Goal: Transaction & Acquisition: Obtain resource

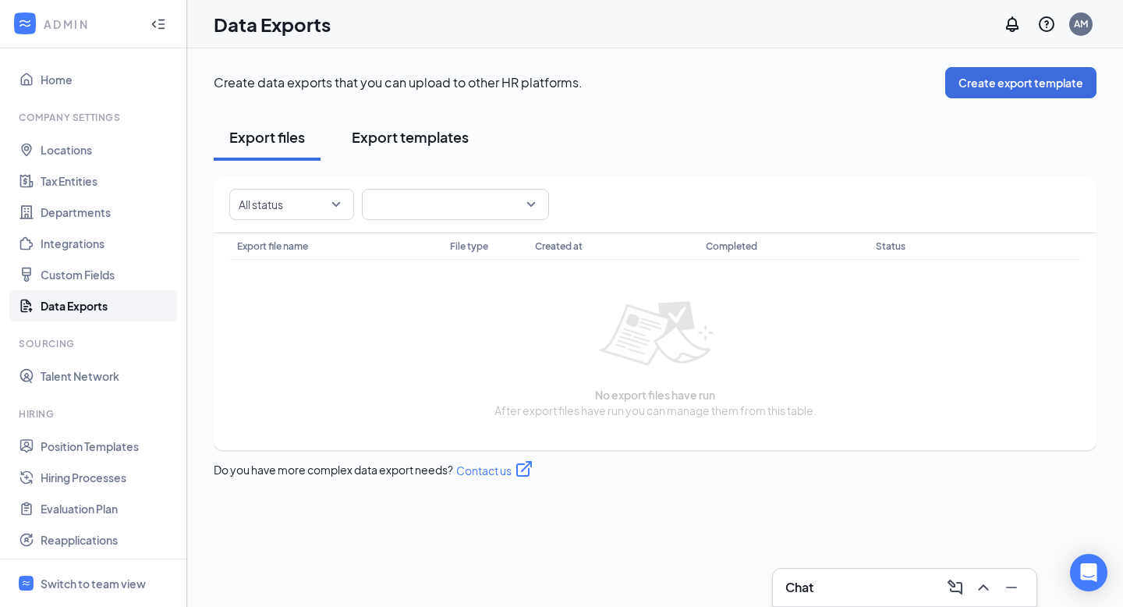
click at [429, 140] on div "Export templates" at bounding box center [410, 136] width 117 height 19
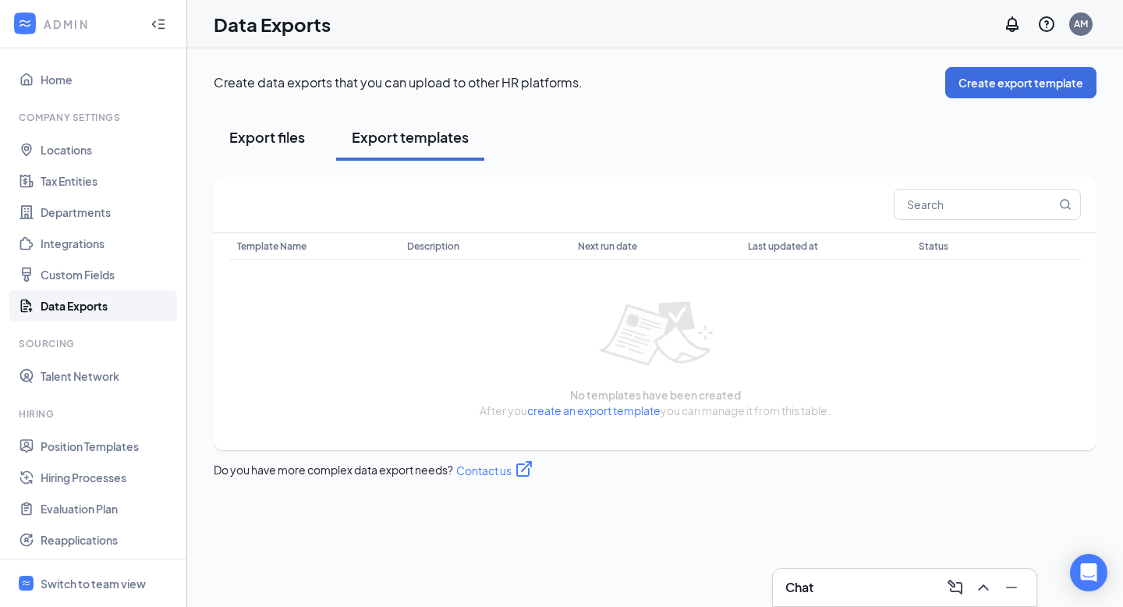
click at [278, 128] on div "Export files" at bounding box center [267, 136] width 76 height 19
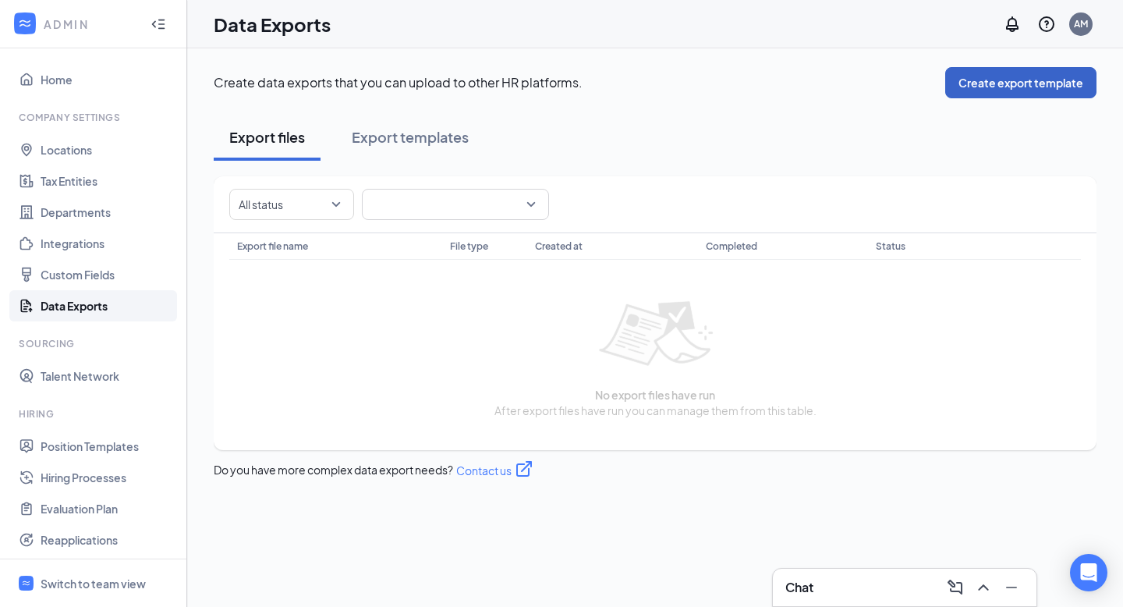
click at [1013, 82] on button "Create export template" at bounding box center [1020, 82] width 151 height 31
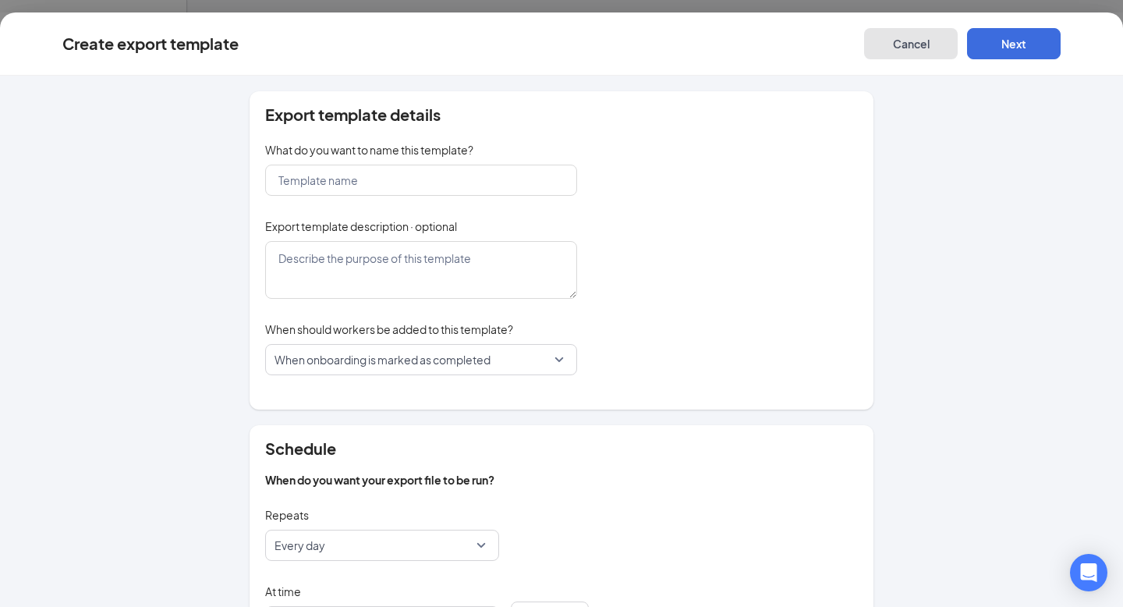
click at [902, 52] on button "Cancel" at bounding box center [911, 43] width 94 height 31
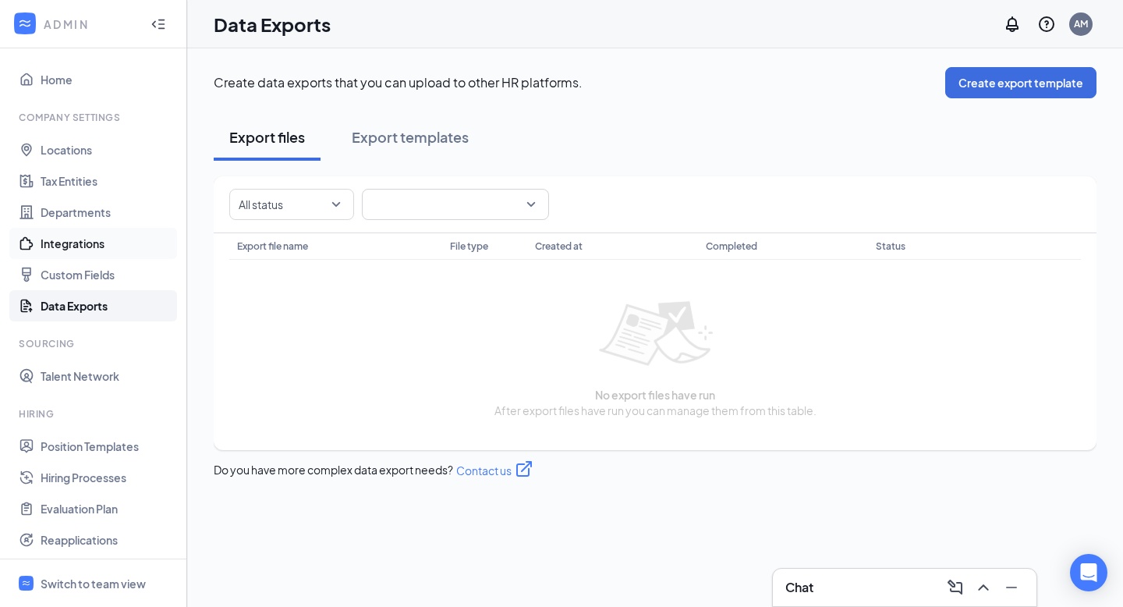
click at [126, 246] on link "Integrations" at bounding box center [107, 243] width 133 height 31
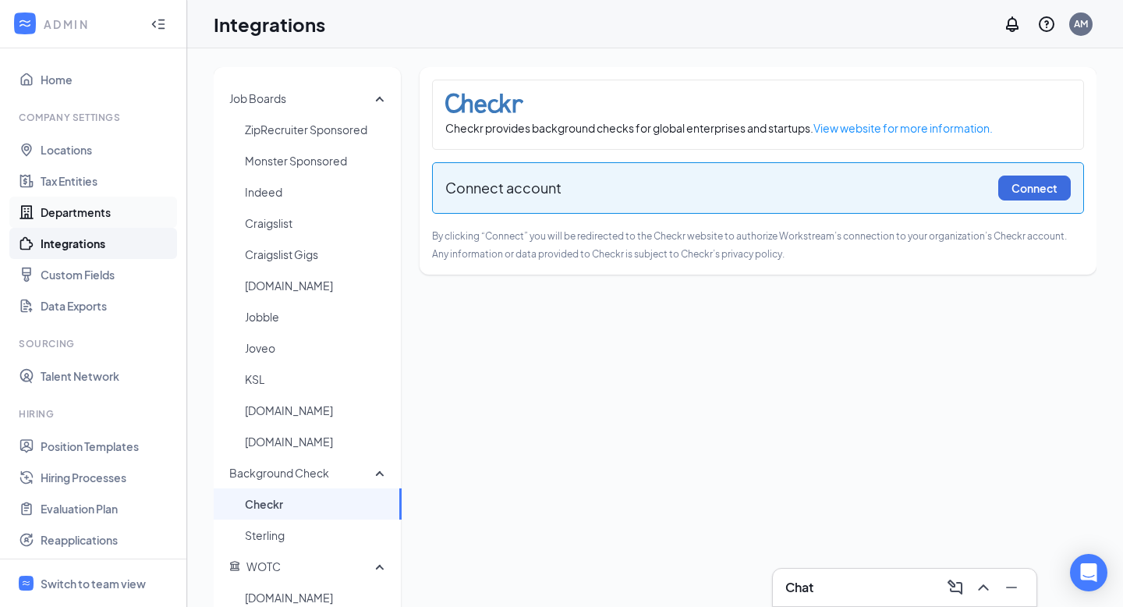
click at [133, 212] on link "Departments" at bounding box center [107, 211] width 133 height 31
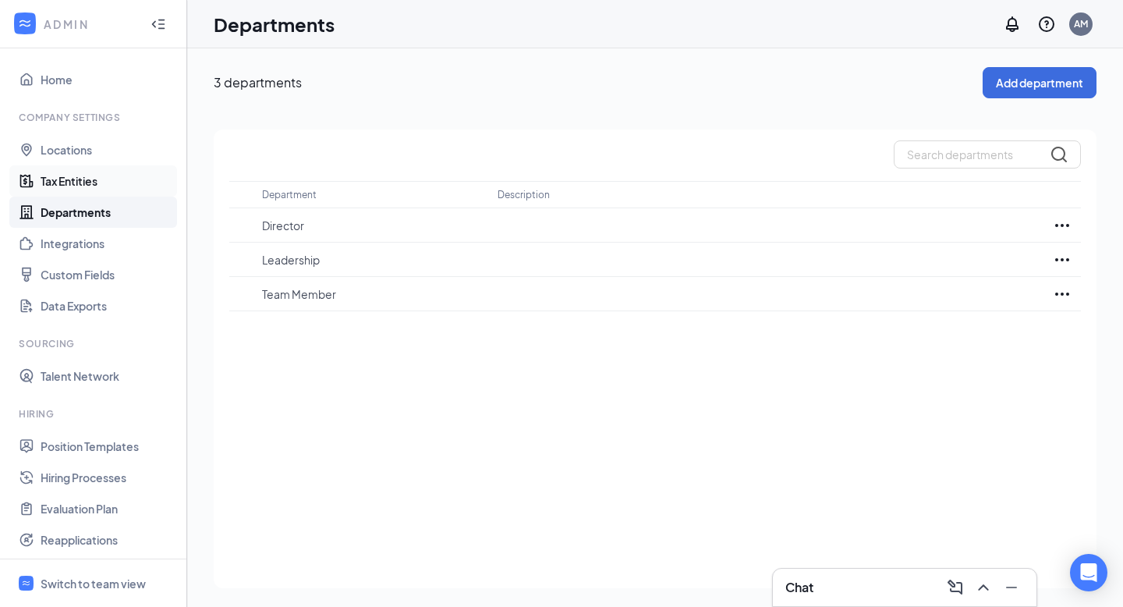
click at [124, 183] on link "Tax Entities" at bounding box center [107, 180] width 133 height 31
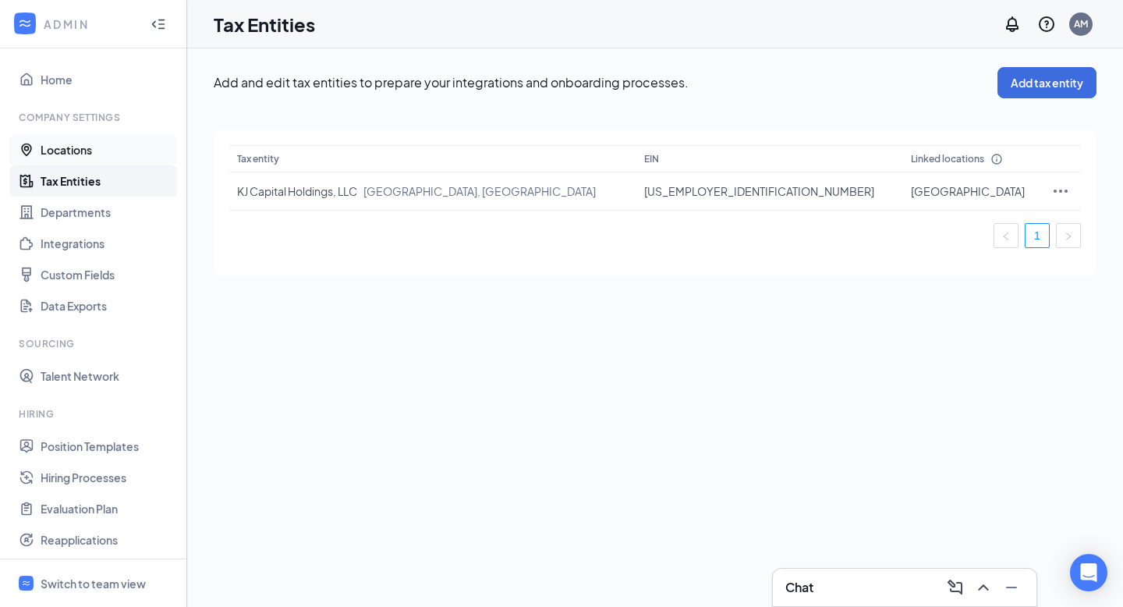
click at [128, 154] on link "Locations" at bounding box center [107, 149] width 133 height 31
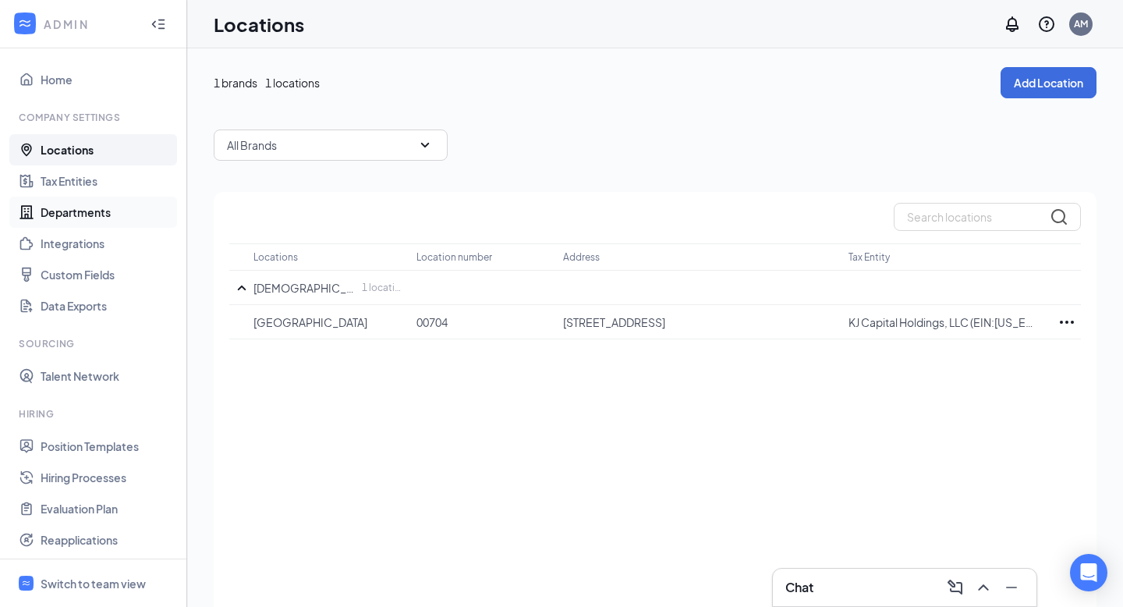
click at [118, 214] on link "Departments" at bounding box center [107, 211] width 133 height 31
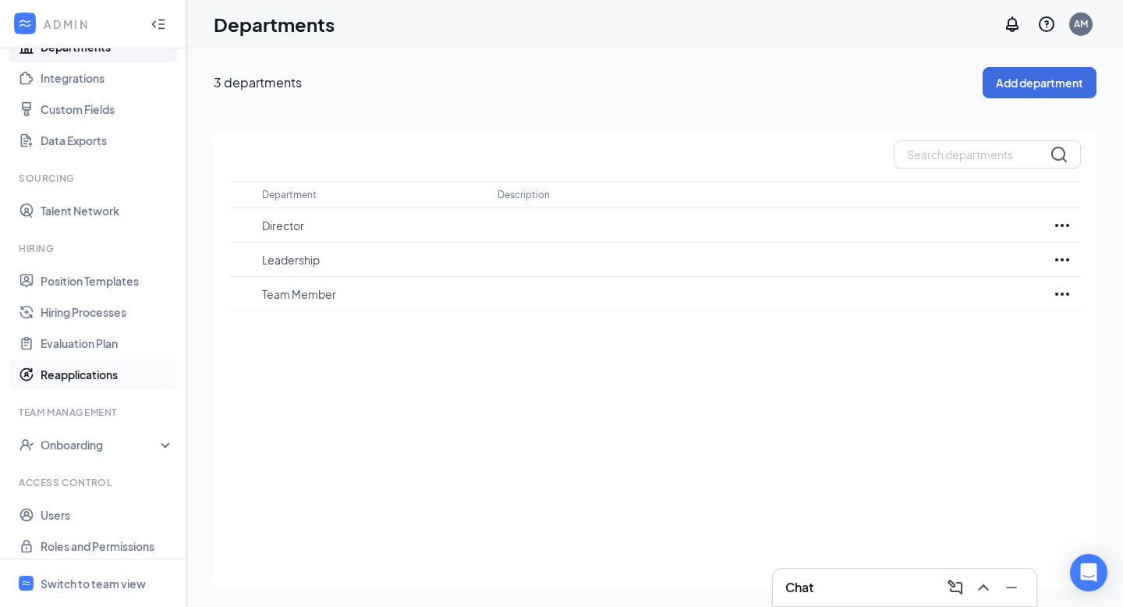
scroll to position [175, 0]
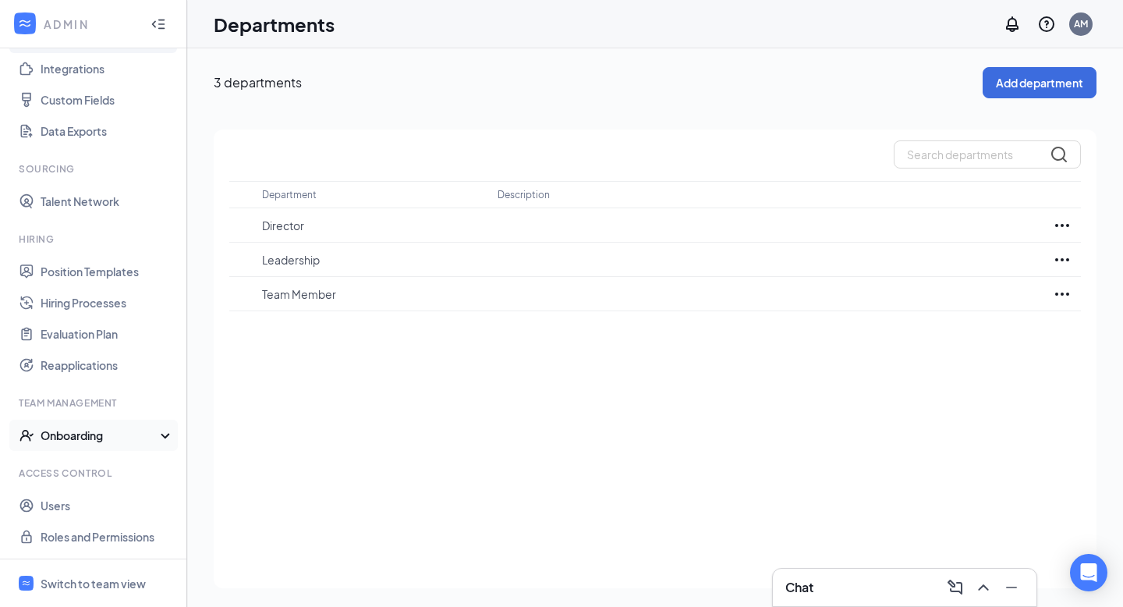
click at [133, 427] on div "Onboarding" at bounding box center [101, 435] width 120 height 16
click at [136, 462] on link "Onboarding Processes" at bounding box center [107, 466] width 133 height 31
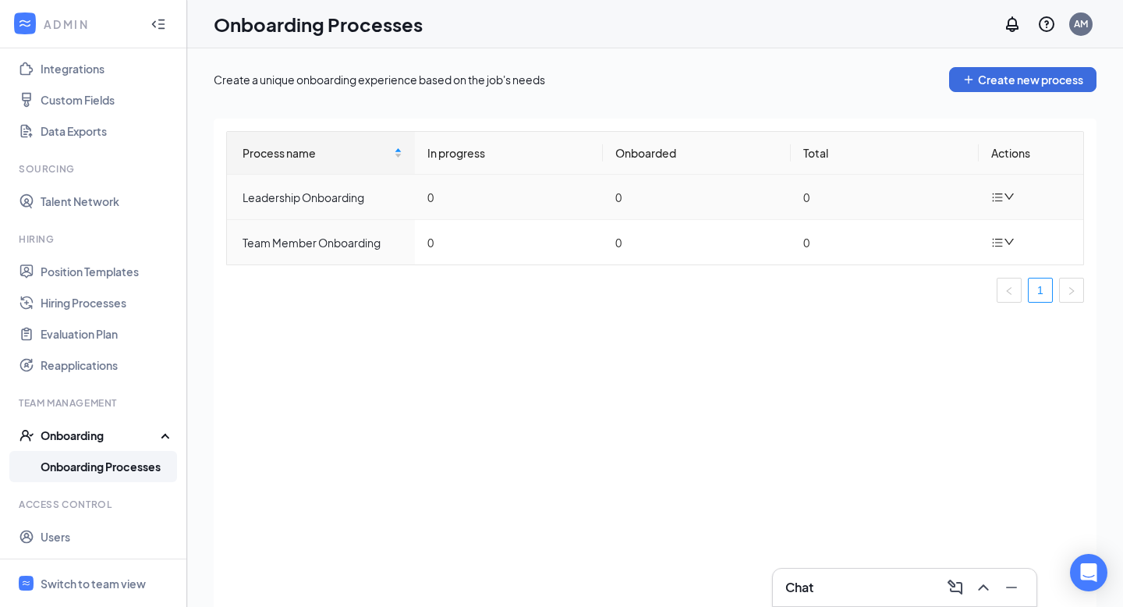
click at [1011, 200] on icon "down" at bounding box center [1009, 196] width 11 height 11
click at [924, 238] on div "Edit process" at bounding box center [925, 233] width 168 height 19
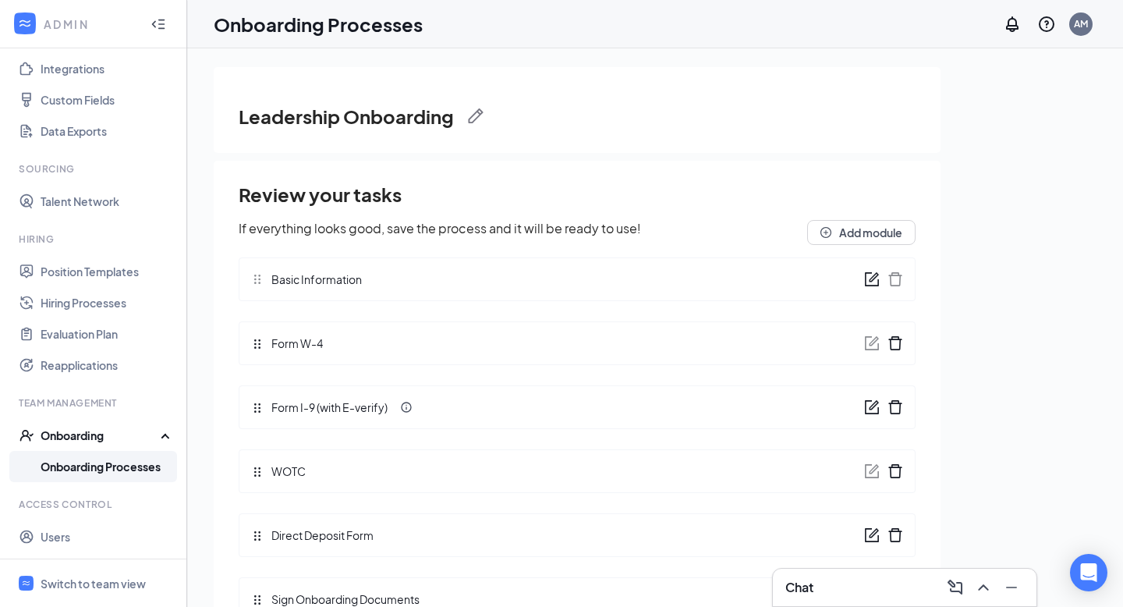
click at [134, 468] on link "Onboarding Processes" at bounding box center [107, 466] width 133 height 31
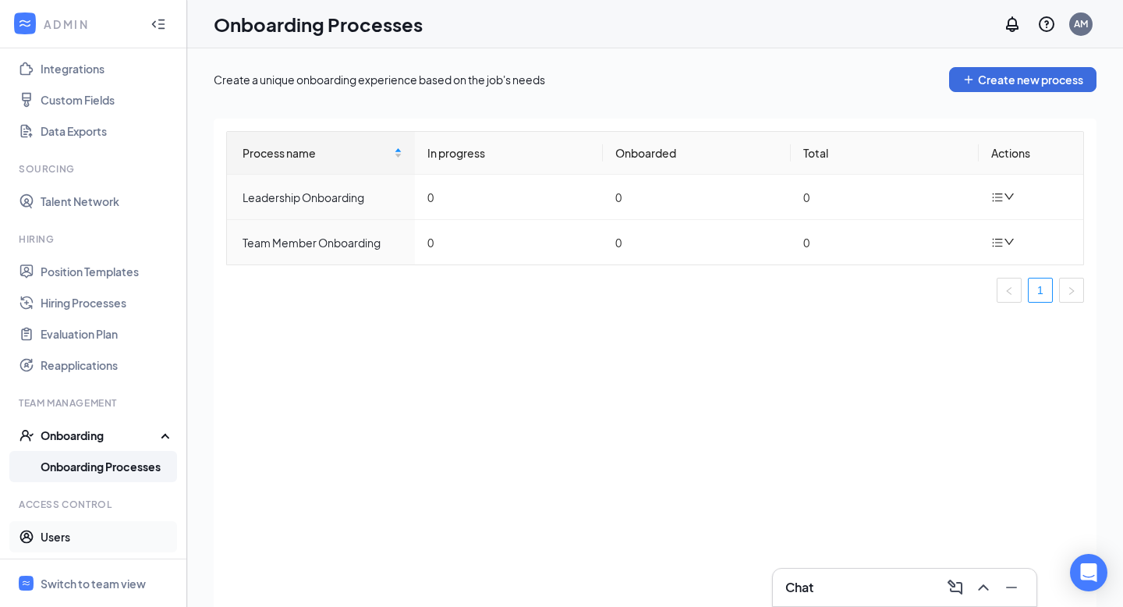
scroll to position [206, 0]
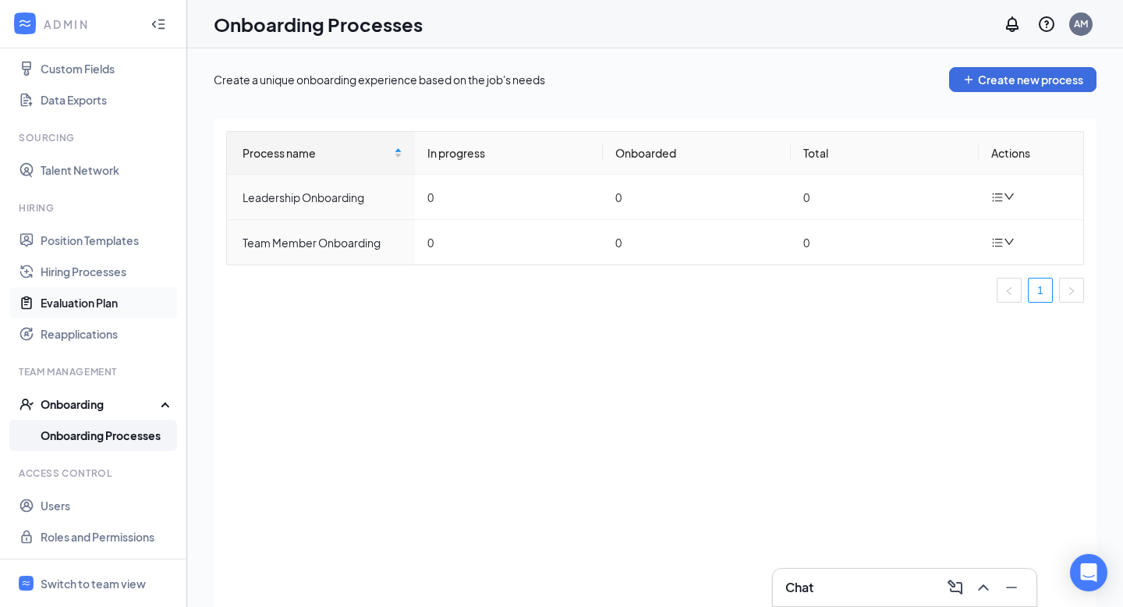
click at [122, 304] on link "Evaluation Plan" at bounding box center [107, 302] width 133 height 31
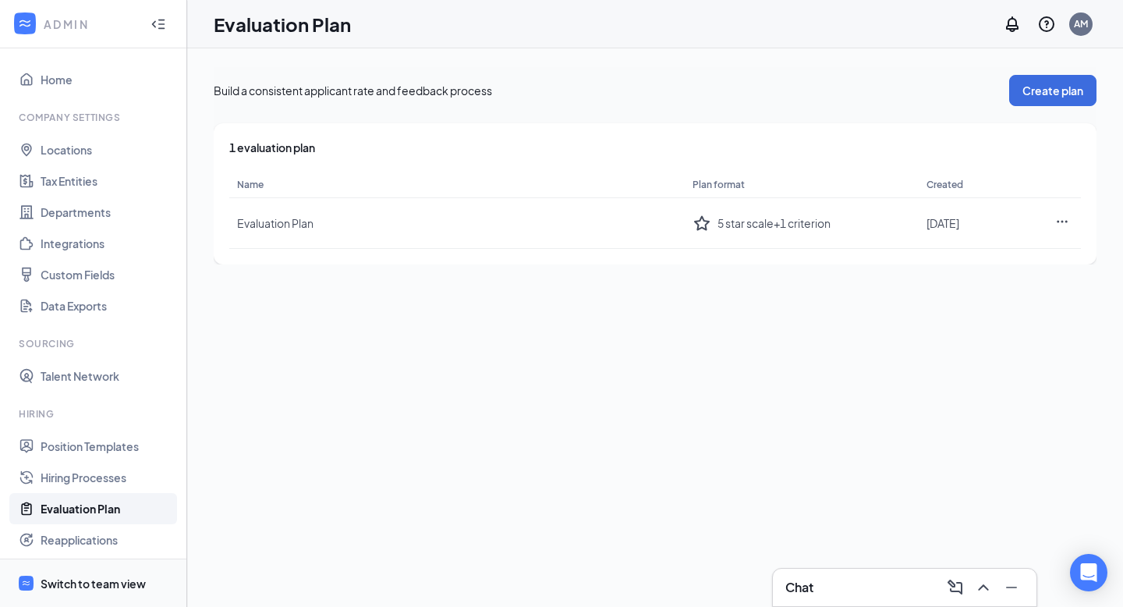
click at [104, 580] on div "Switch to team view" at bounding box center [93, 583] width 105 height 16
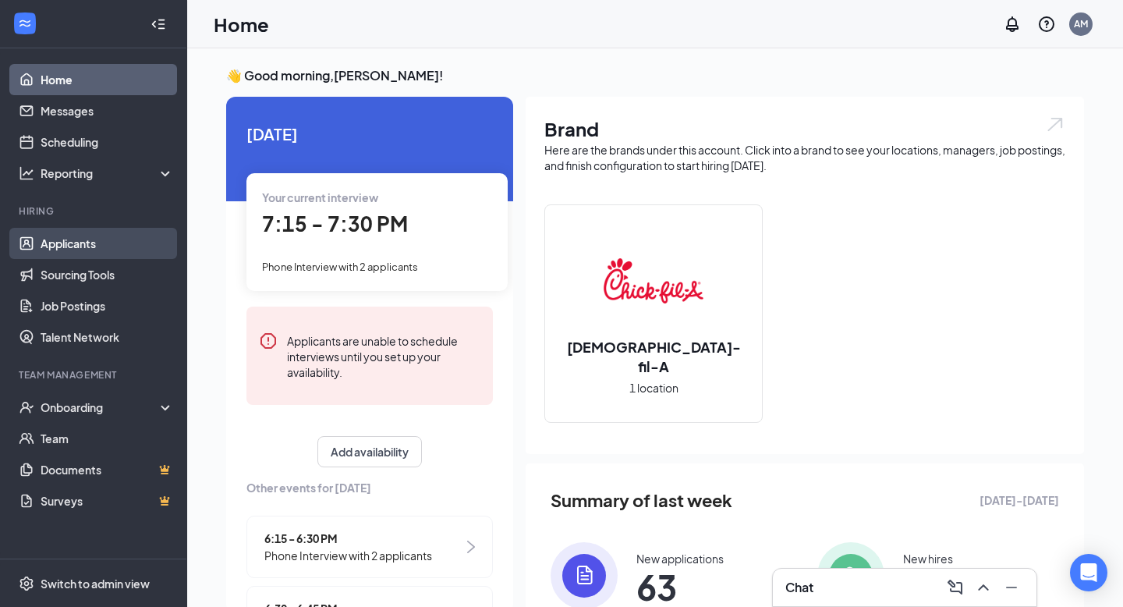
click at [97, 242] on link "Applicants" at bounding box center [107, 243] width 133 height 31
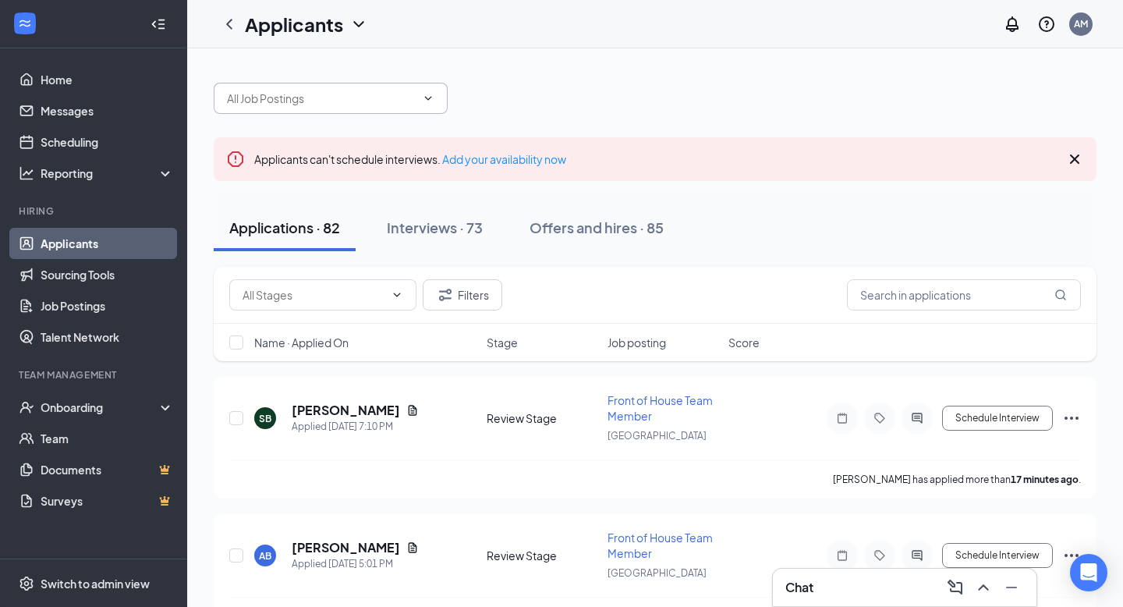
click at [376, 107] on span at bounding box center [331, 98] width 234 height 31
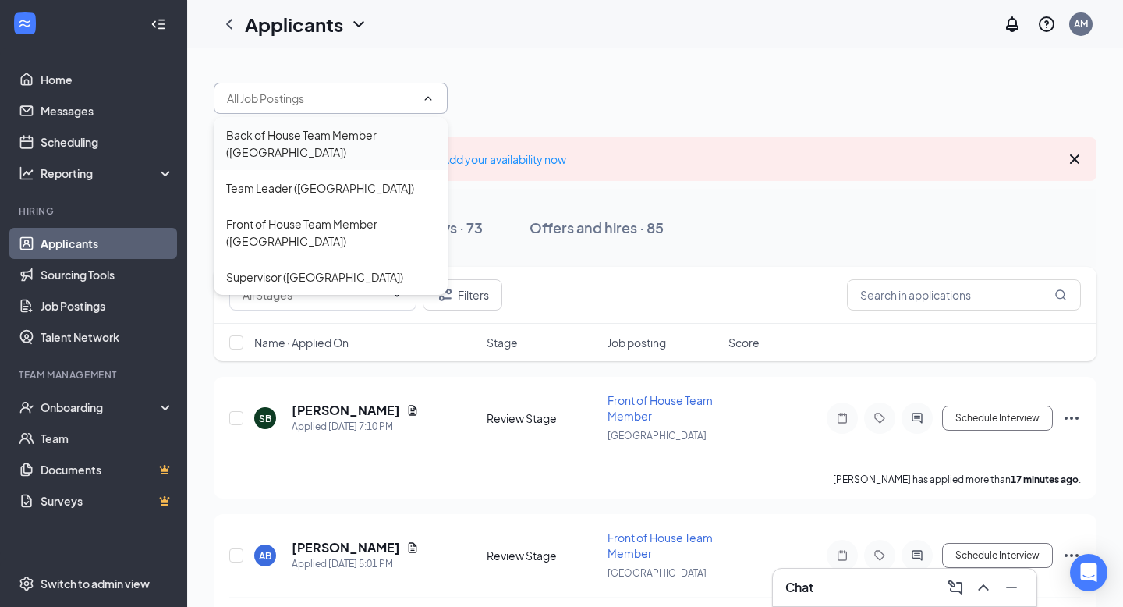
click at [367, 148] on div "Back of House Team Member ([GEOGRAPHIC_DATA])" at bounding box center [330, 143] width 209 height 34
type input "Back of House Team Member ([GEOGRAPHIC_DATA])"
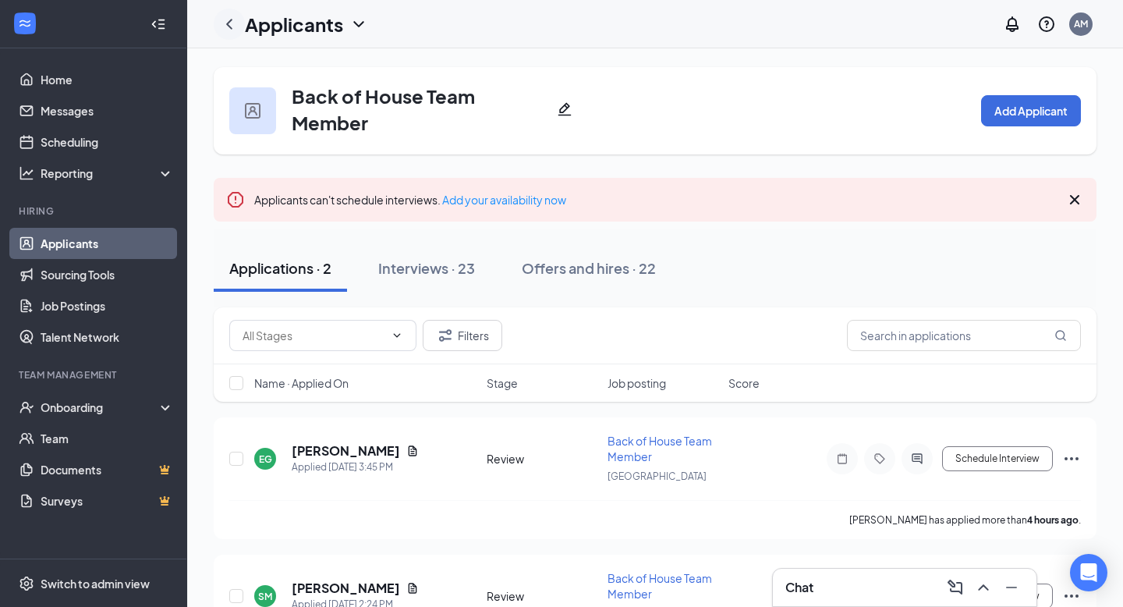
click at [233, 23] on icon "ChevronLeft" at bounding box center [229, 24] width 19 height 19
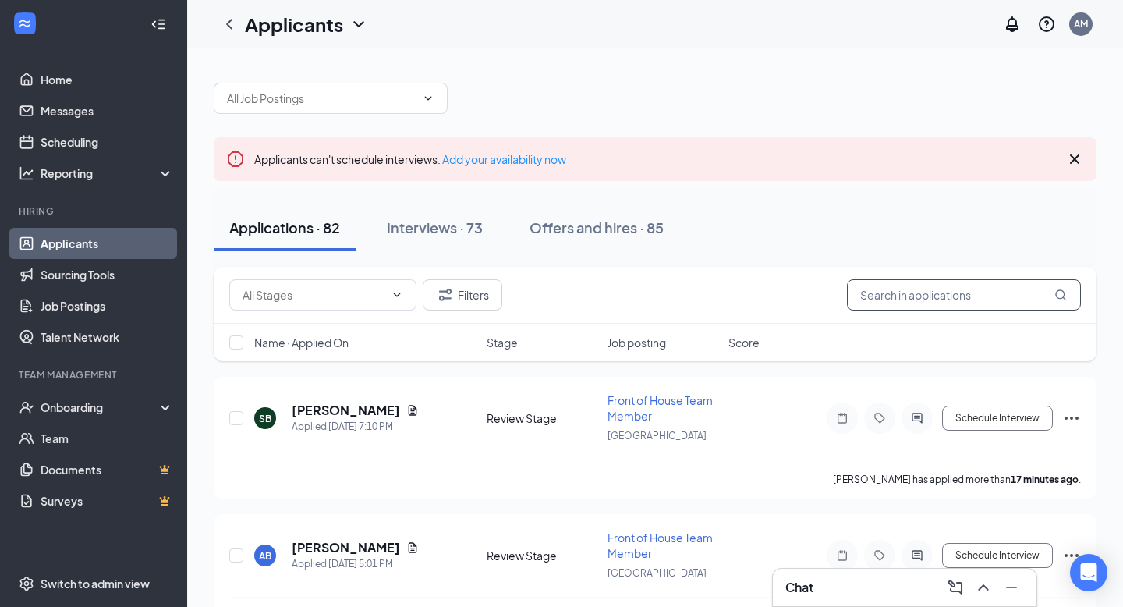
click at [913, 305] on input "text" at bounding box center [964, 294] width 234 height 31
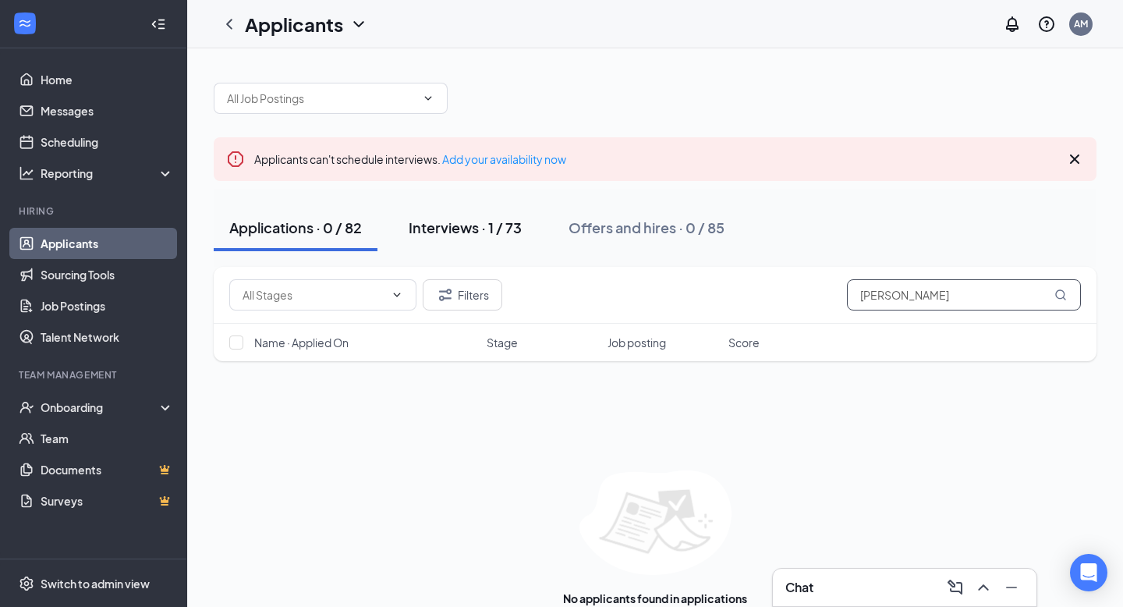
type input "[PERSON_NAME]"
click at [508, 224] on div "Interviews · 1 / 73" at bounding box center [465, 227] width 113 height 19
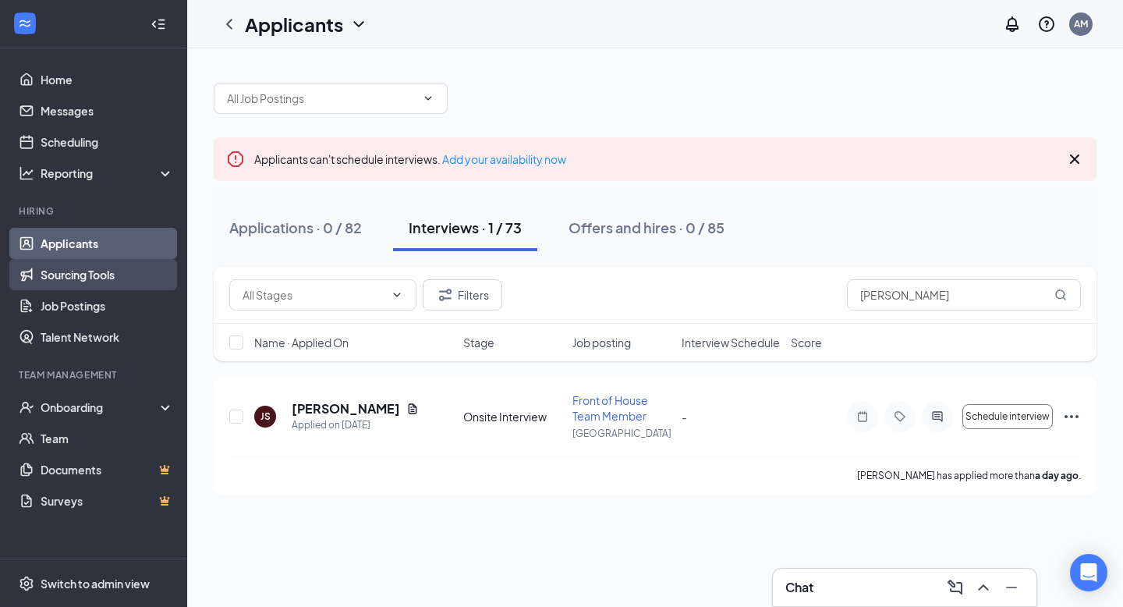
click at [131, 269] on link "Sourcing Tools" at bounding box center [107, 274] width 133 height 31
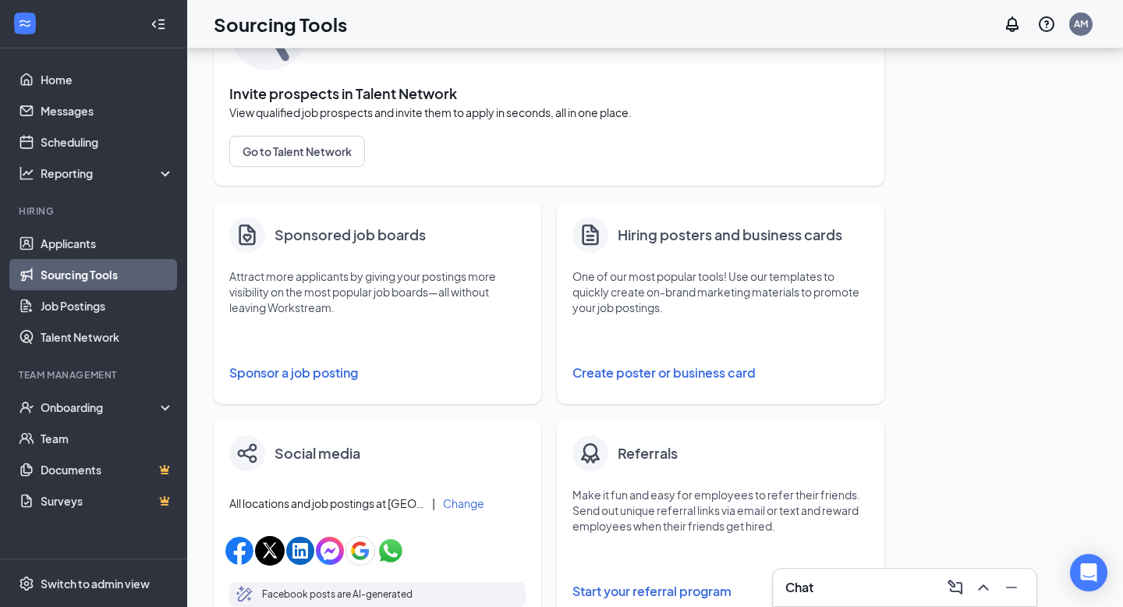
scroll to position [135, 0]
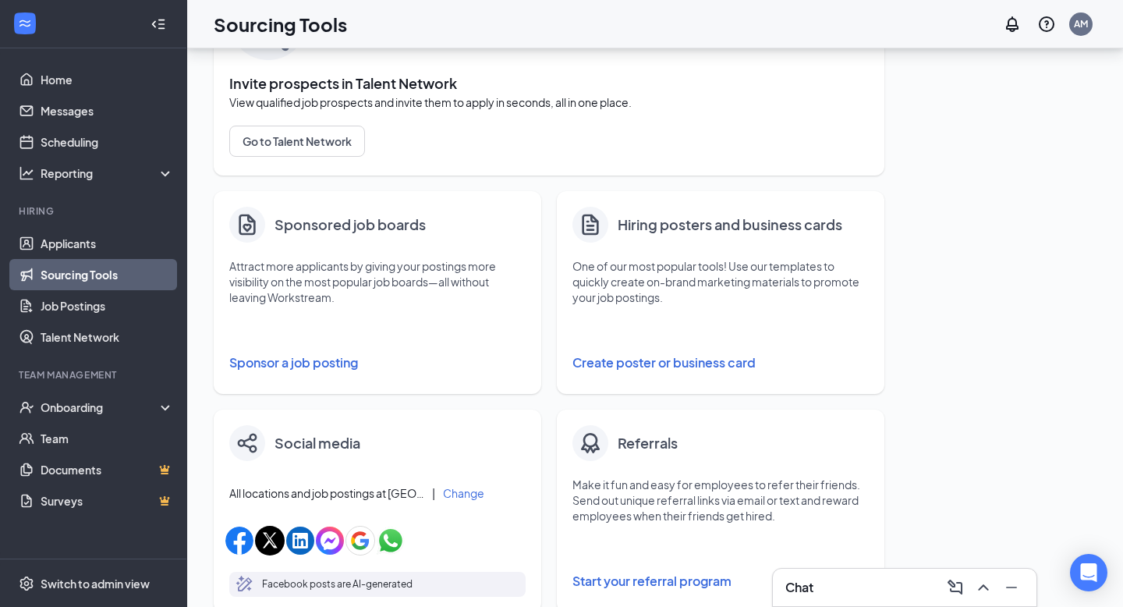
click at [623, 366] on button "Create poster or business card" at bounding box center [720, 362] width 296 height 31
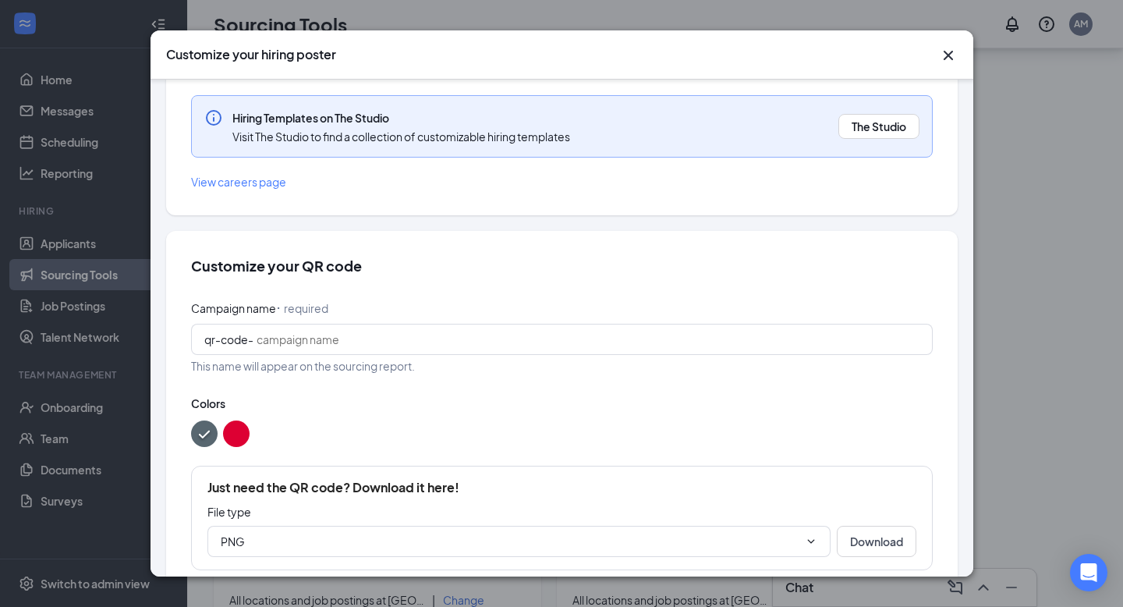
scroll to position [166, 0]
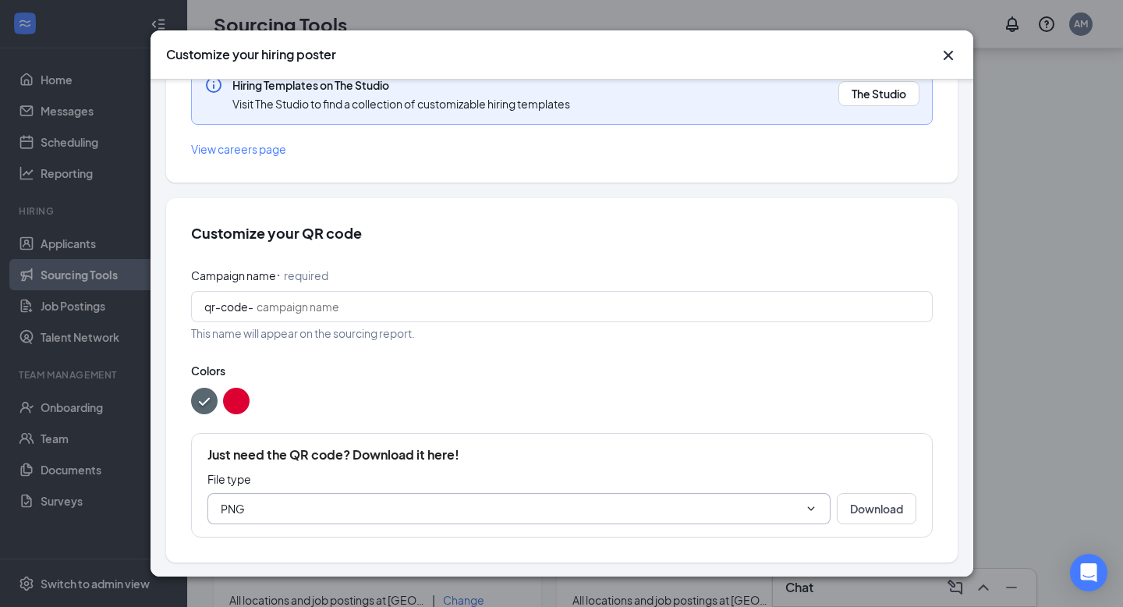
click at [826, 521] on div "PNG" at bounding box center [518, 508] width 623 height 31
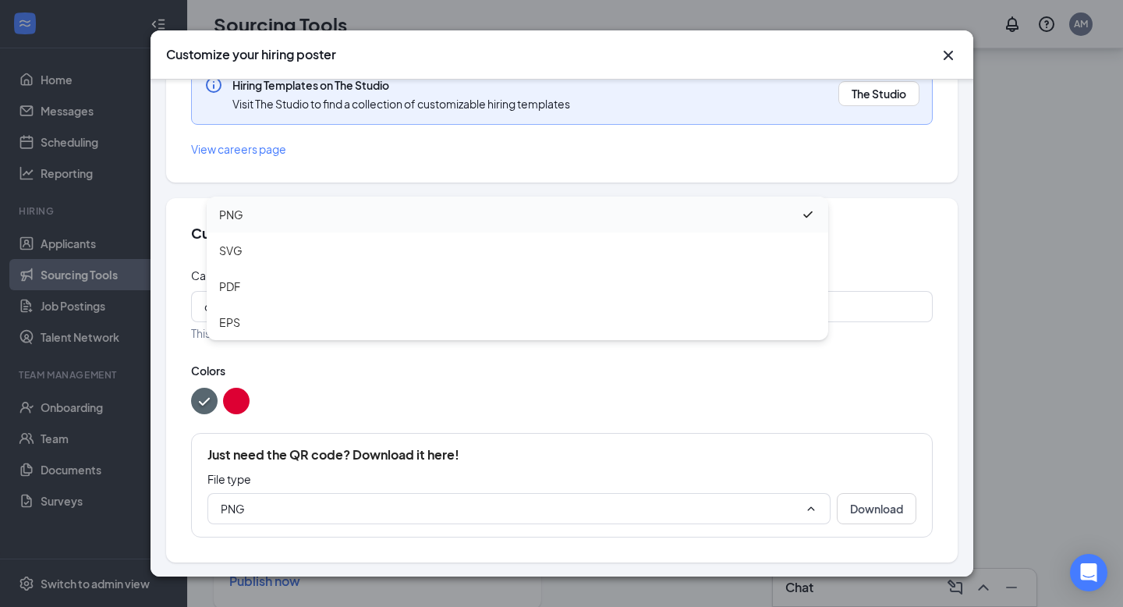
scroll to position [593, 0]
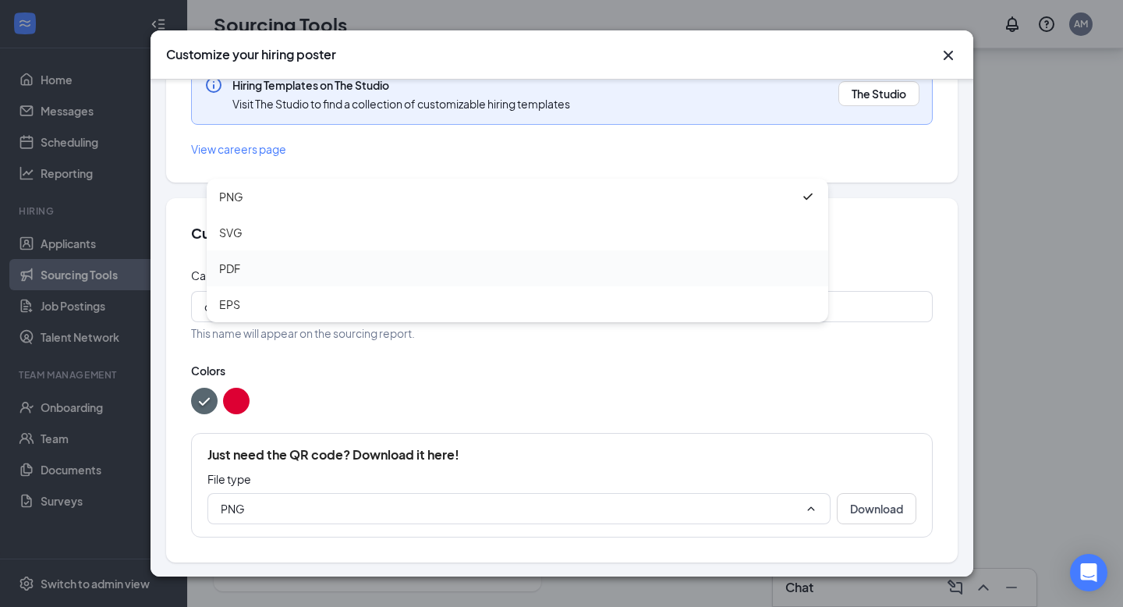
click at [711, 264] on div "PDF" at bounding box center [517, 268] width 596 height 17
type input "PDF"
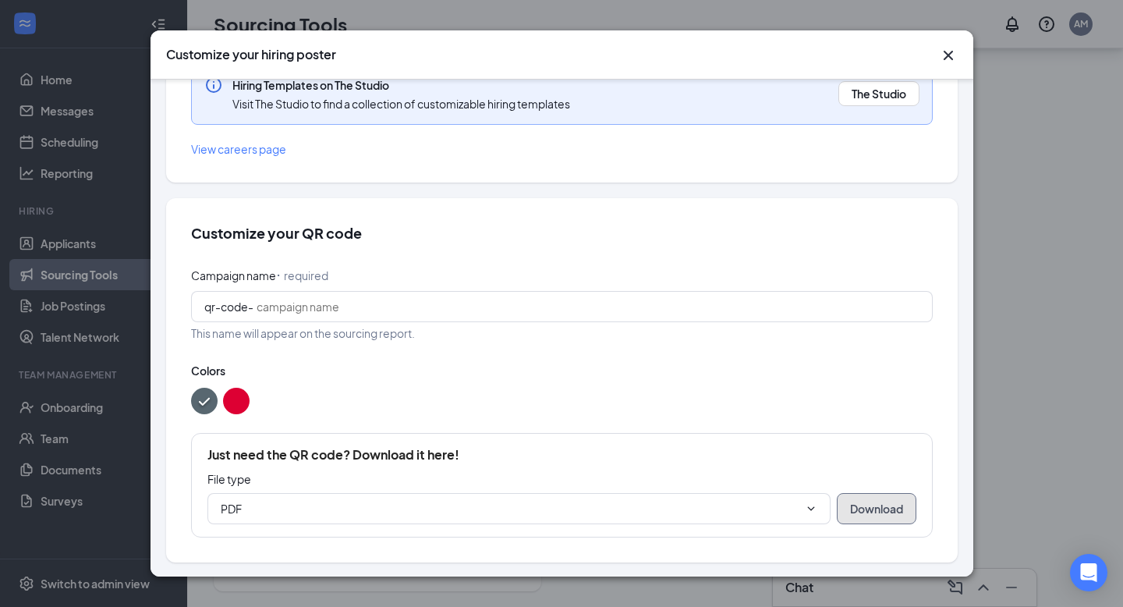
click at [887, 503] on button "Download" at bounding box center [877, 508] width 80 height 31
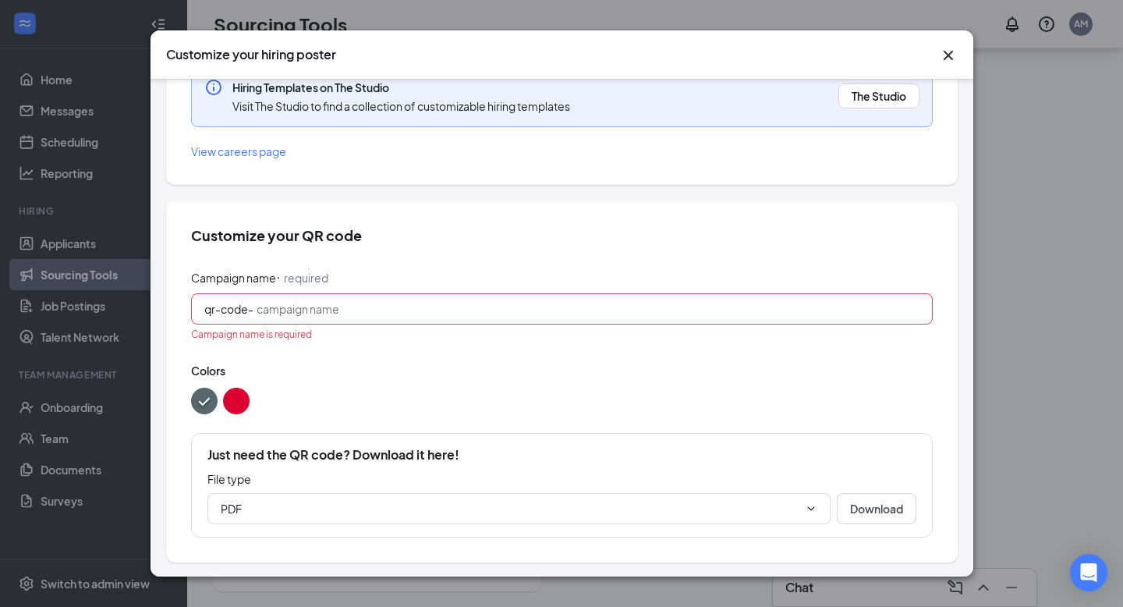
click at [775, 306] on input "Campaign name ⠂ required" at bounding box center [588, 308] width 663 height 17
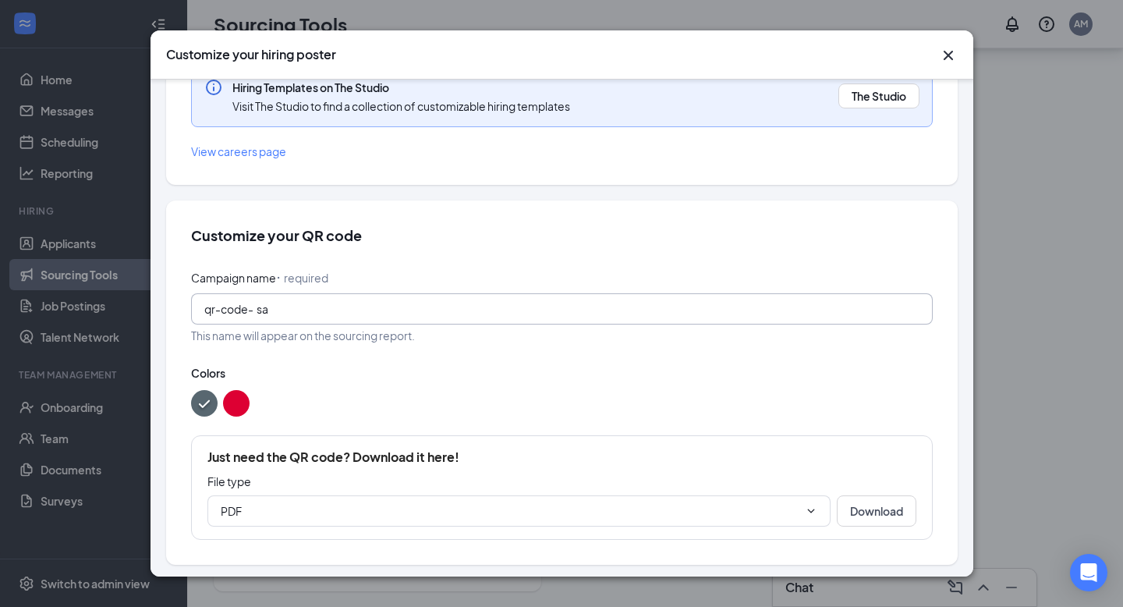
type input "s"
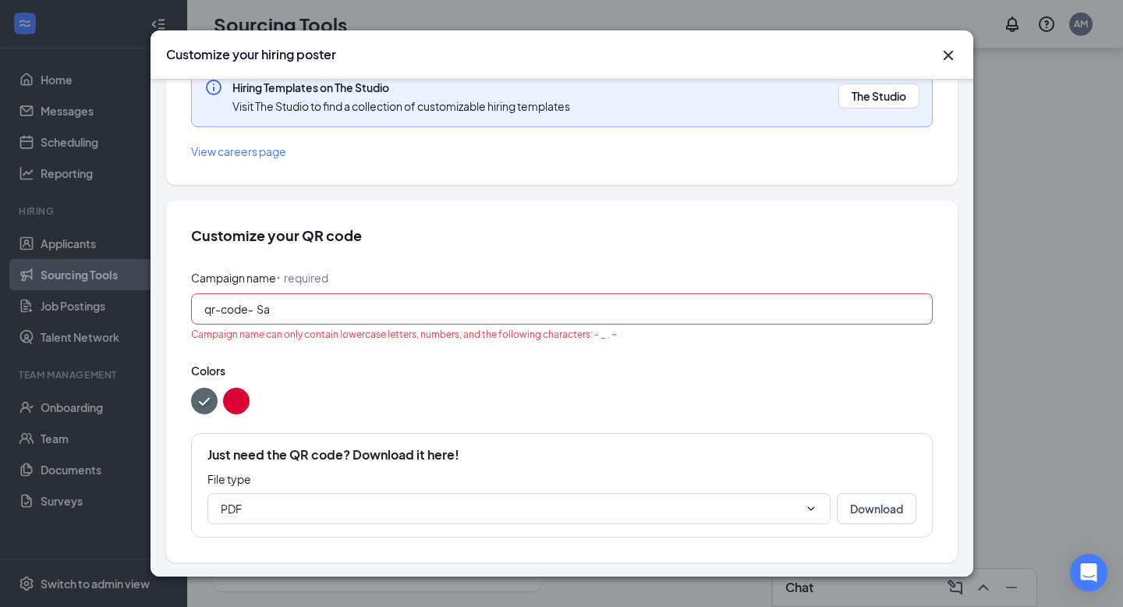
type input "S"
click at [307, 309] on input "[GEOGRAPHIC_DATA]" at bounding box center [588, 308] width 663 height 17
click at [280, 311] on input "[GEOGRAPHIC_DATA] -hiring" at bounding box center [588, 308] width 663 height 17
click at [257, 311] on input "sand-lake -hiring" at bounding box center [588, 308] width 663 height 17
click at [312, 311] on input "sand-lake -hiring" at bounding box center [588, 308] width 663 height 17
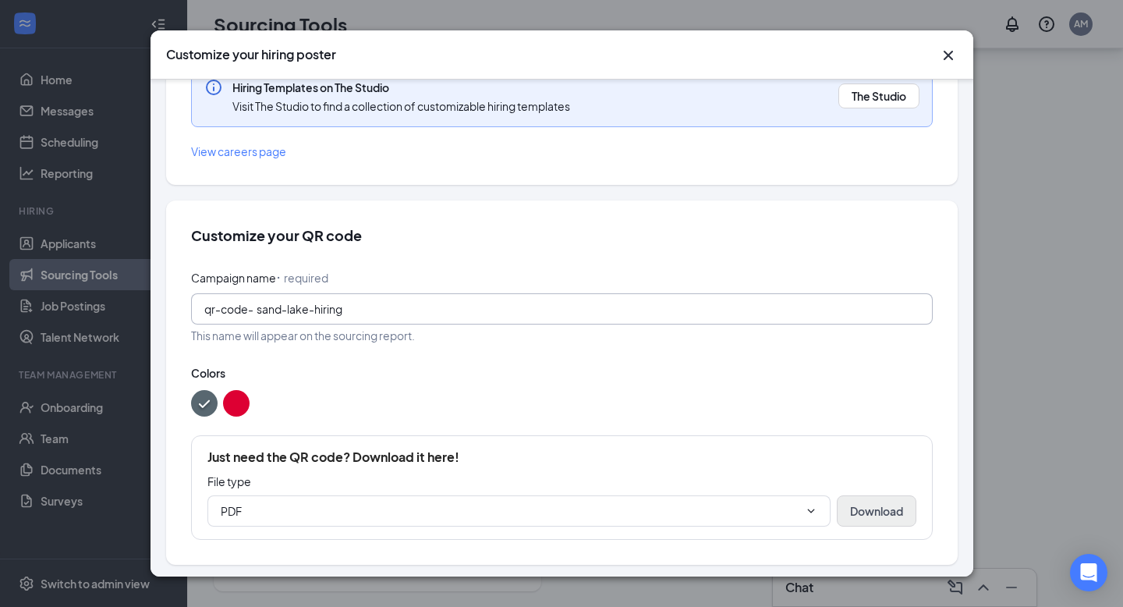
type input "sand-lake-hiring"
click at [880, 503] on button "Download" at bounding box center [877, 510] width 80 height 31
click at [947, 58] on icon "Cross" at bounding box center [948, 55] width 19 height 19
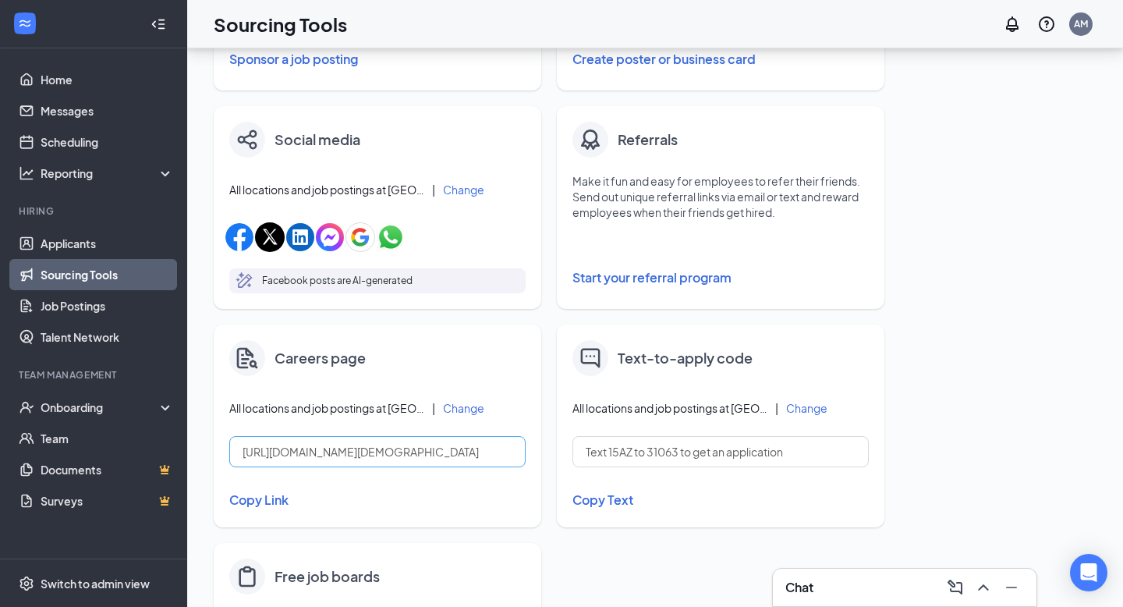
scroll to position [448, 0]
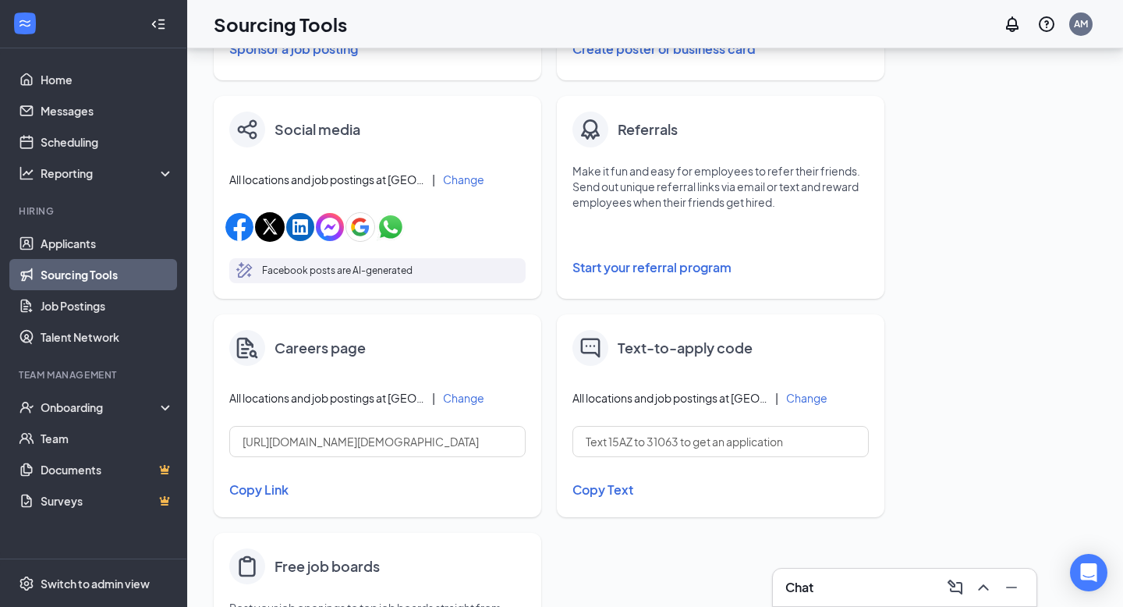
click at [655, 271] on button "Start your referral program" at bounding box center [720, 267] width 296 height 31
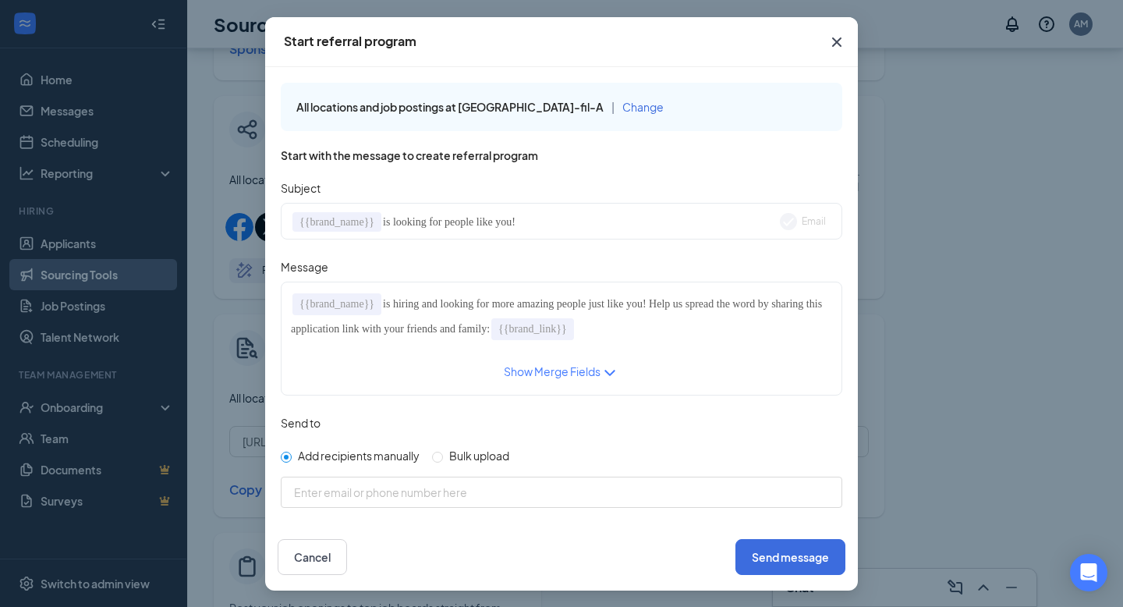
click at [538, 378] on div "Show Merge Fields" at bounding box center [552, 372] width 97 height 19
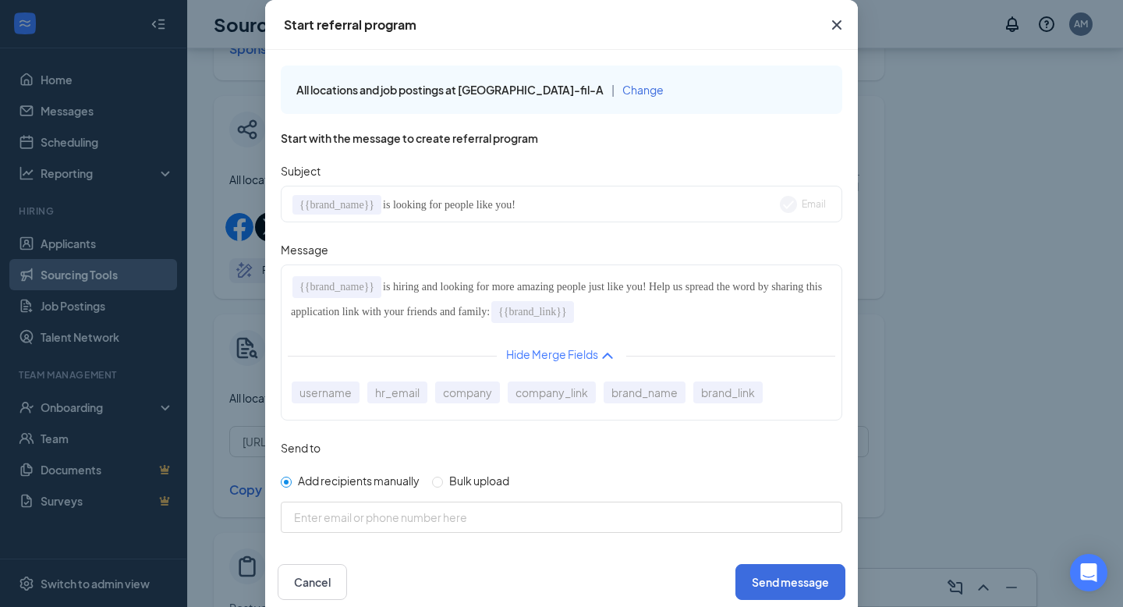
scroll to position [9, 0]
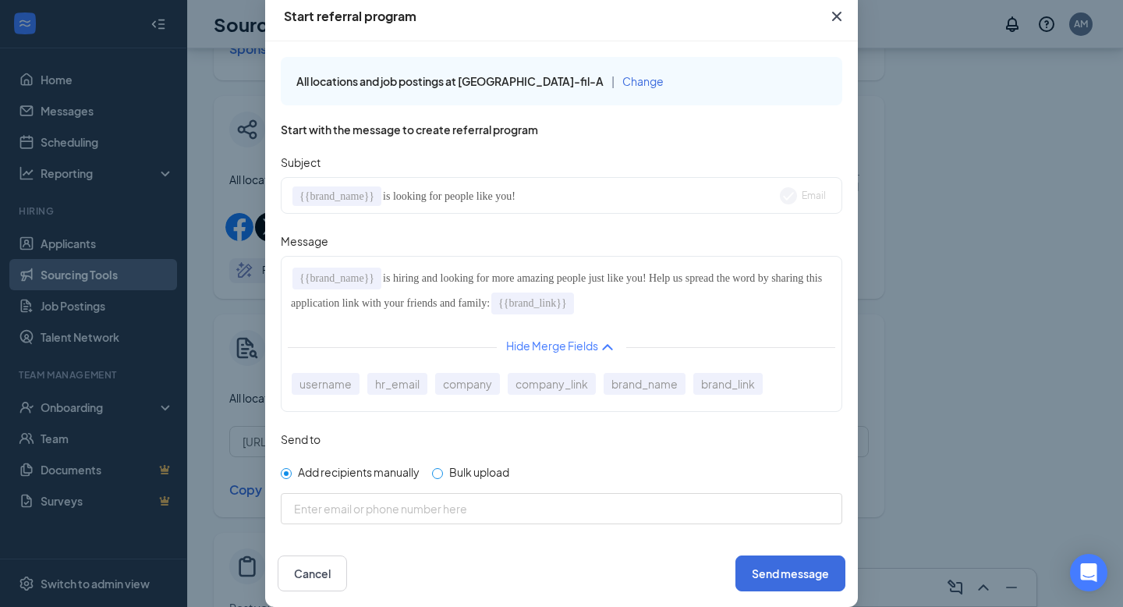
click at [477, 477] on span "Bulk upload" at bounding box center [479, 472] width 73 height 14
click at [443, 477] on input "Bulk upload" at bounding box center [437, 473] width 11 height 11
radio input "true"
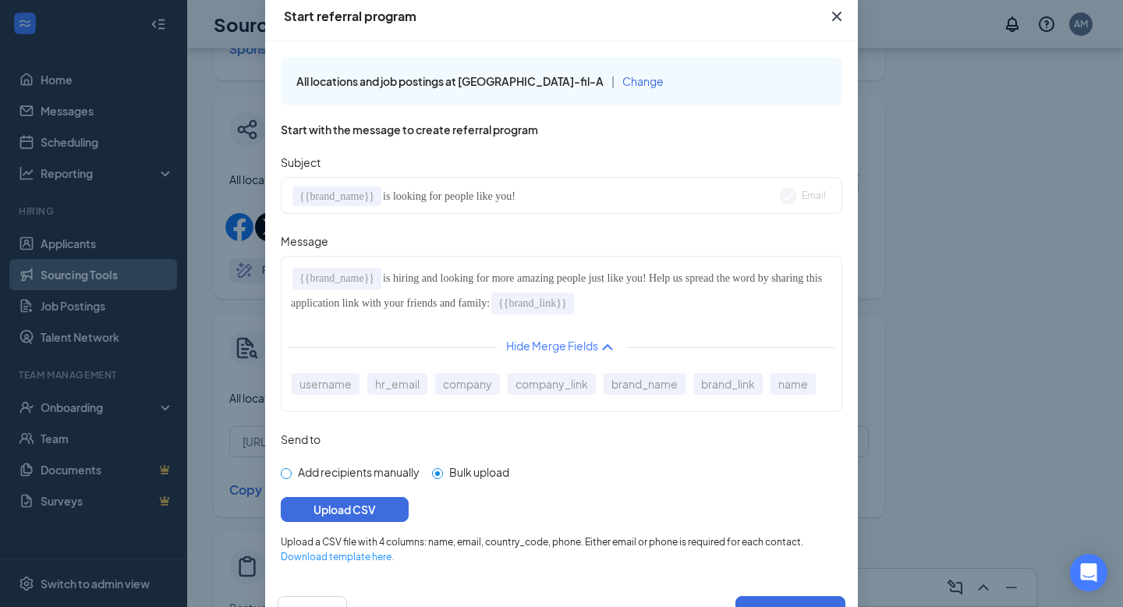
click at [384, 470] on span "Add recipients manually" at bounding box center [359, 472] width 134 height 14
click at [292, 470] on input "Add recipients manually" at bounding box center [286, 473] width 11 height 11
radio input "true"
radio input "false"
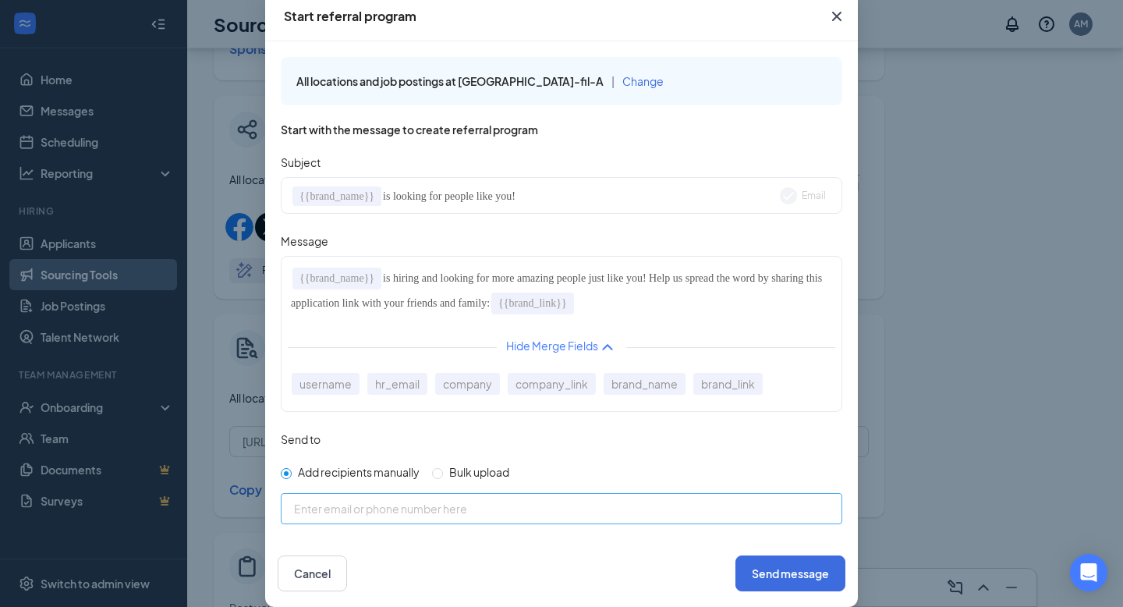
click at [398, 511] on input at bounding box center [574, 509] width 560 height 16
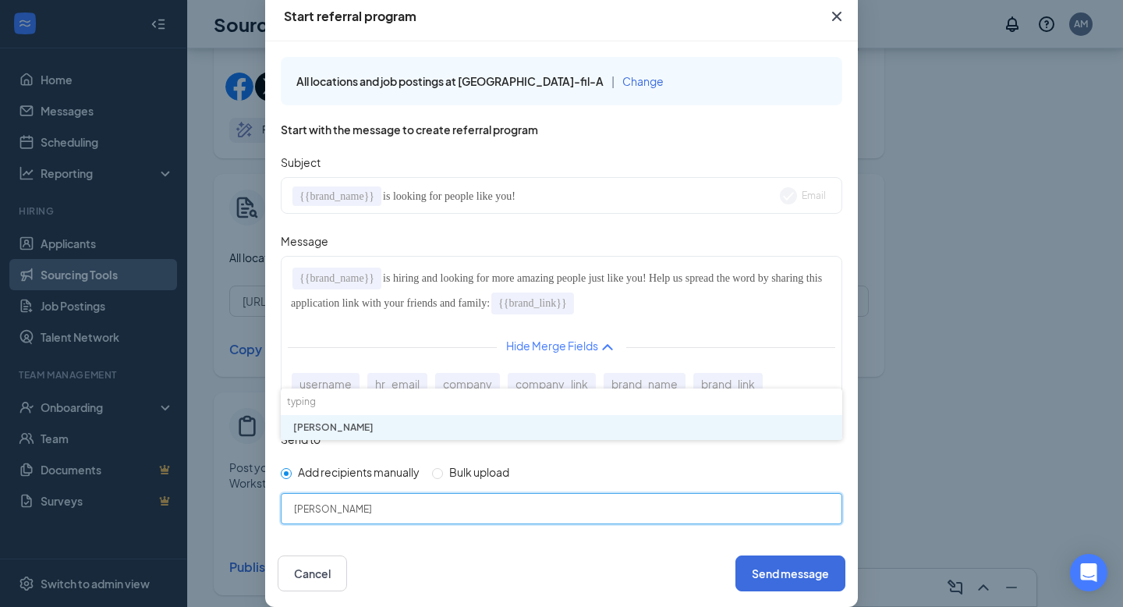
scroll to position [583, 0]
type input "[PERSON_NAME]"
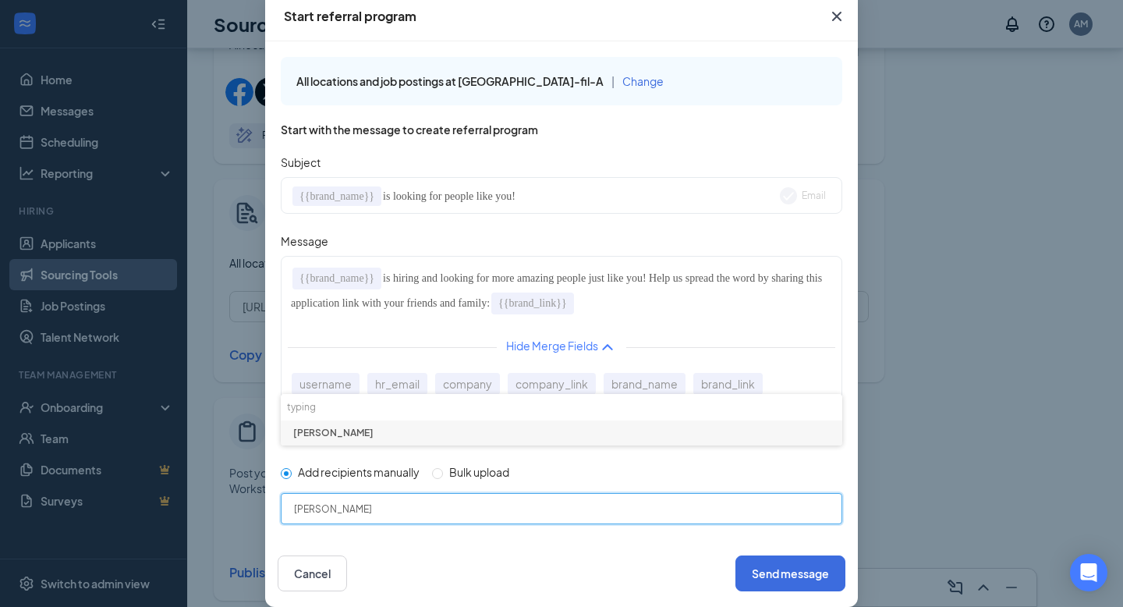
click at [405, 437] on li "[PERSON_NAME]" at bounding box center [561, 433] width 561 height 26
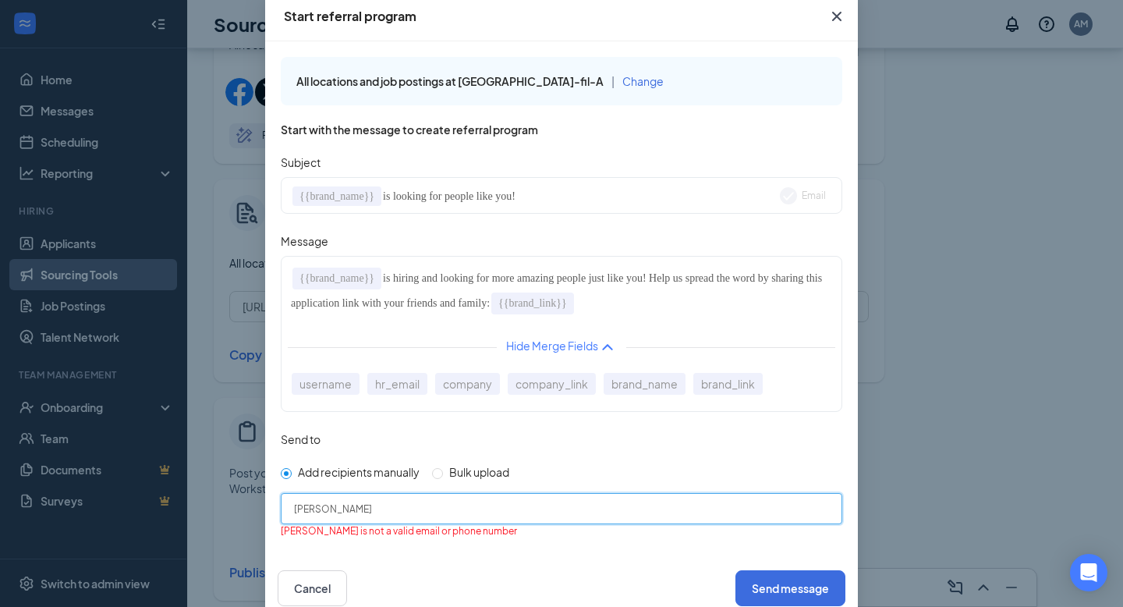
drag, startPoint x: 359, startPoint y: 511, endPoint x: 273, endPoint y: 497, distance: 87.7
click at [273, 497] on div "All locations and job postings at [GEOGRAPHIC_DATA]-fil-A | Change Start with t…" at bounding box center [561, 297] width 593 height 513
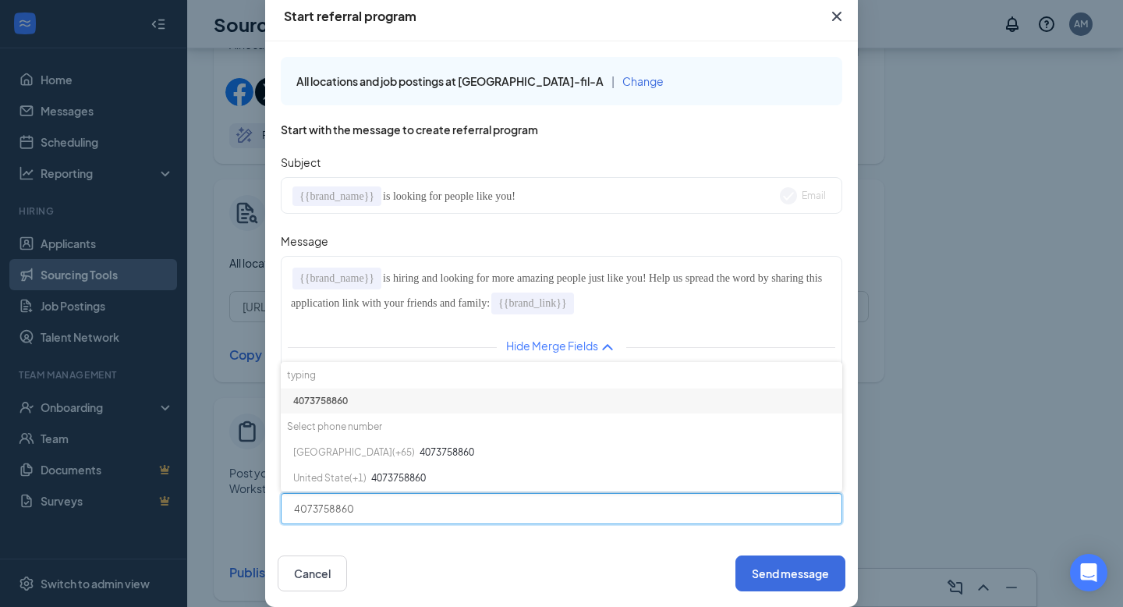
click at [357, 403] on li "4073758860" at bounding box center [561, 401] width 561 height 26
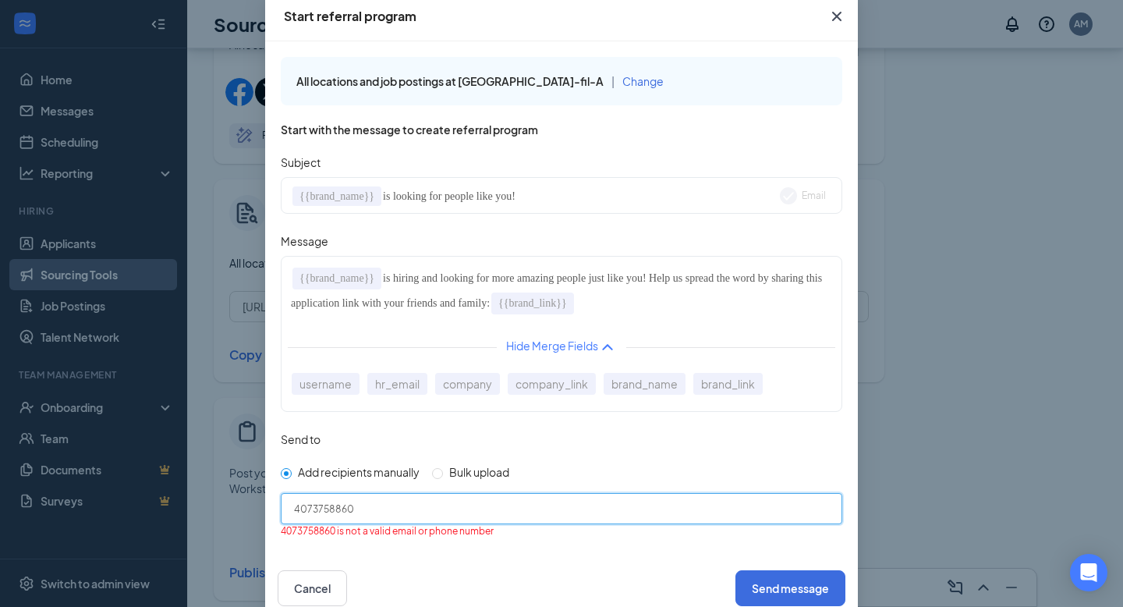
click at [327, 508] on input "4073758860" at bounding box center [574, 509] width 560 height 16
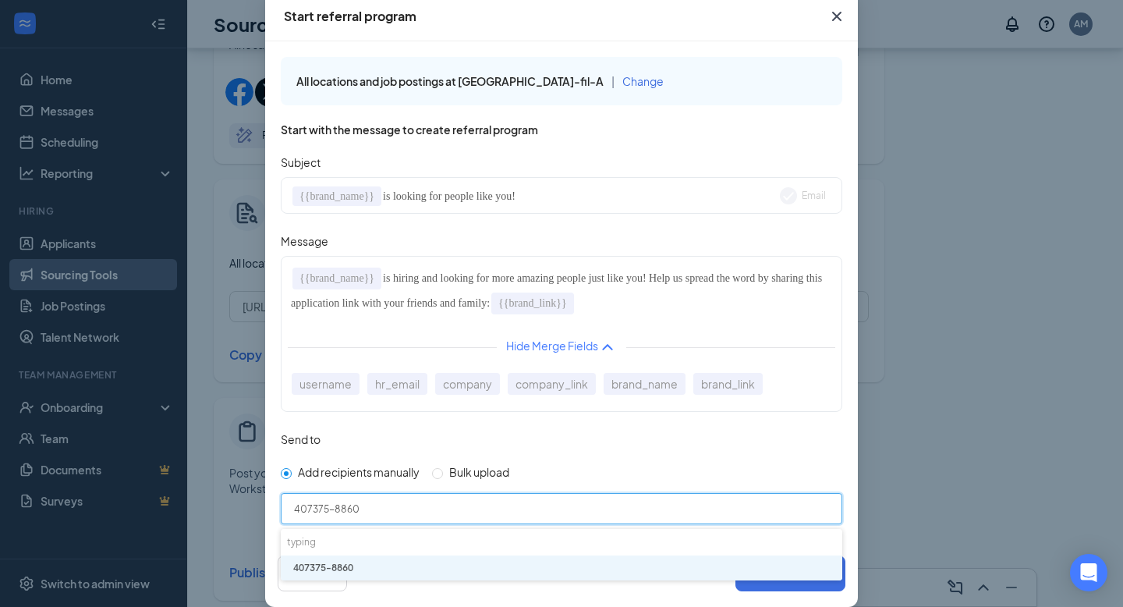
click at [310, 507] on input "407375-8860" at bounding box center [574, 509] width 560 height 16
click at [366, 571] on li "[PHONE_NUMBER]" at bounding box center [561, 568] width 561 height 26
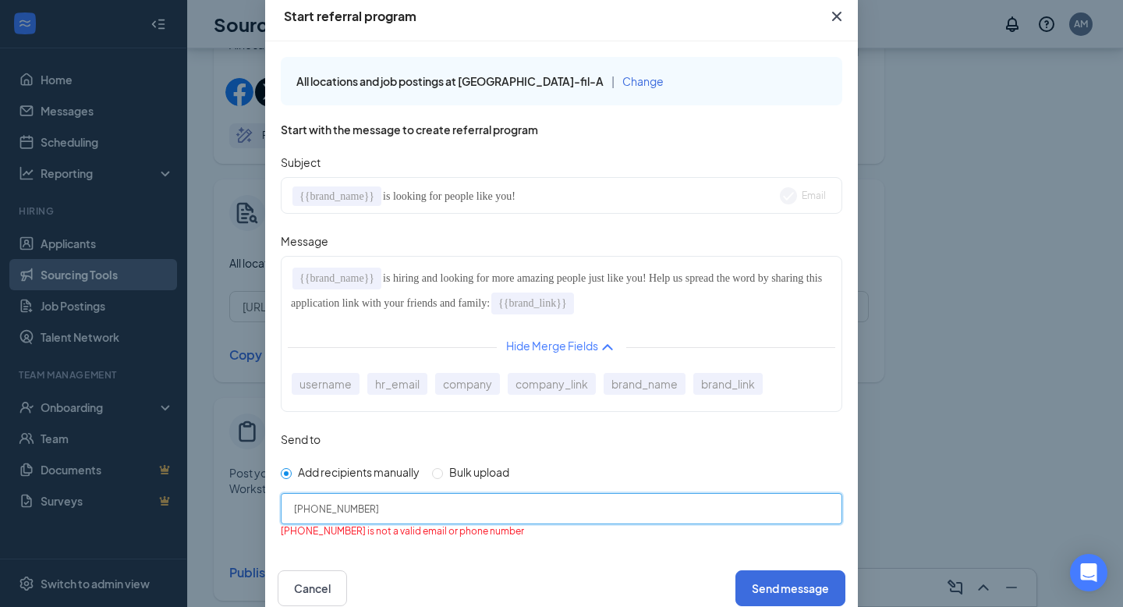
click at [296, 506] on input "[PHONE_NUMBER]" at bounding box center [574, 509] width 560 height 16
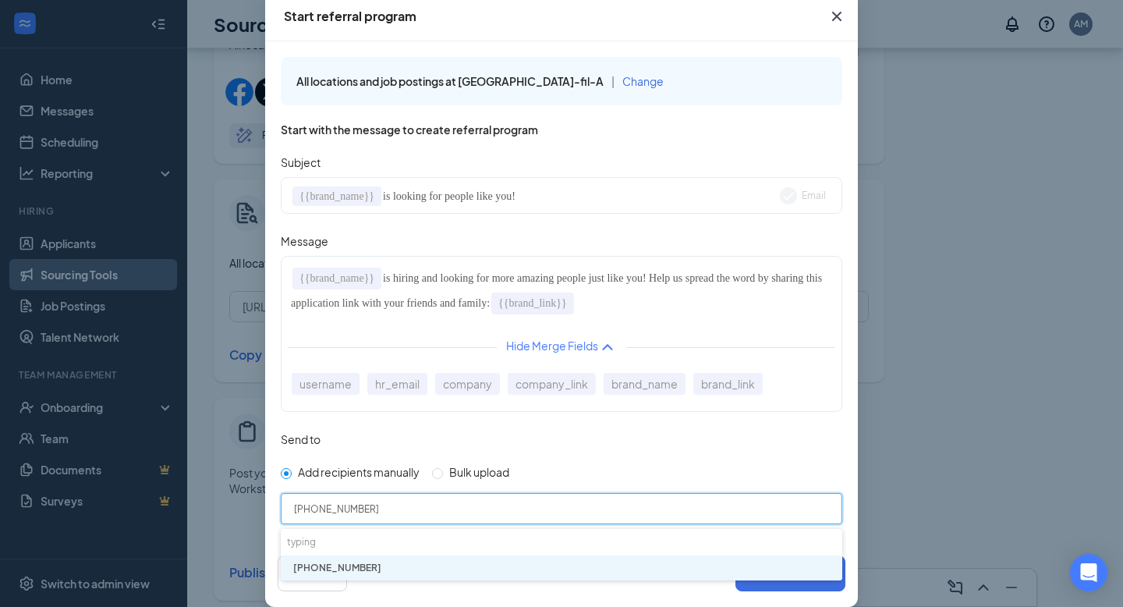
type input "[PHONE_NUMBER]"
click at [359, 572] on li "[PHONE_NUMBER]" at bounding box center [561, 568] width 561 height 26
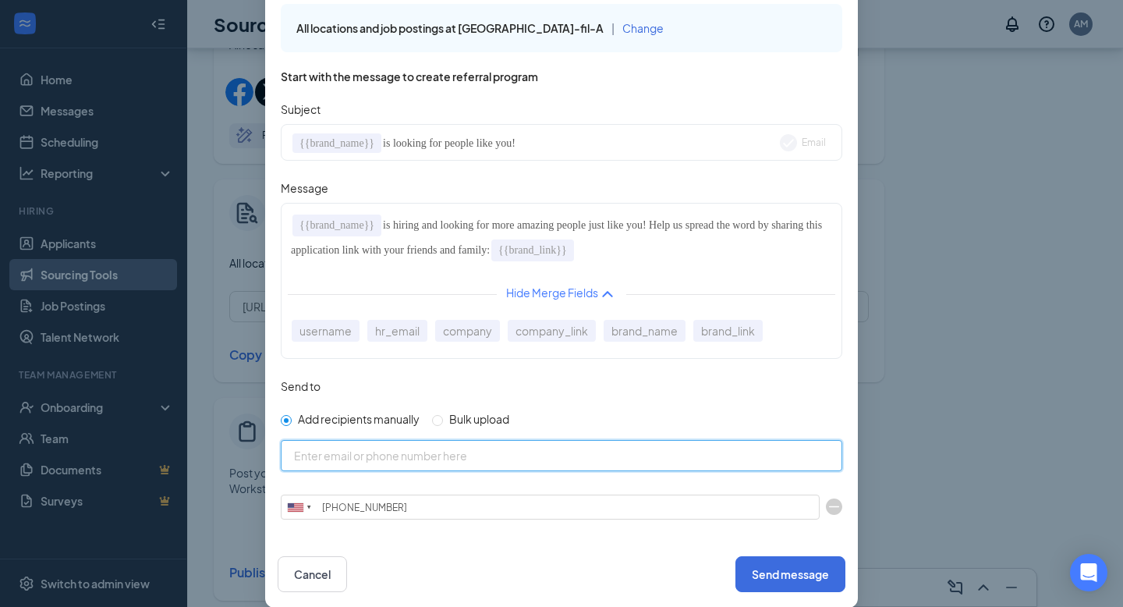
scroll to position [0, 0]
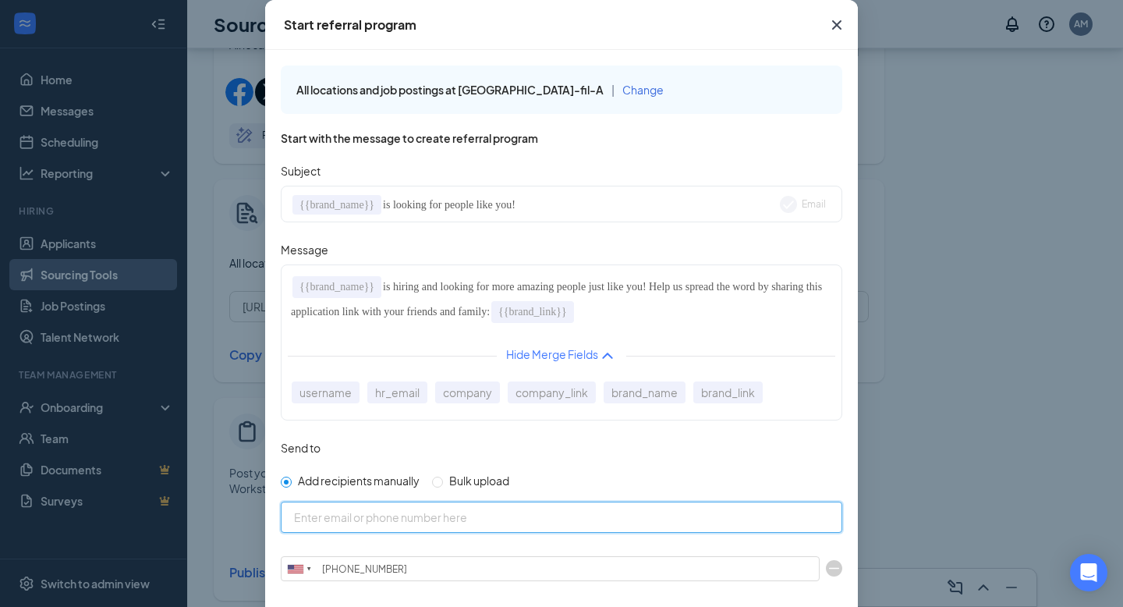
click at [840, 19] on icon "Cross" at bounding box center [836, 25] width 19 height 19
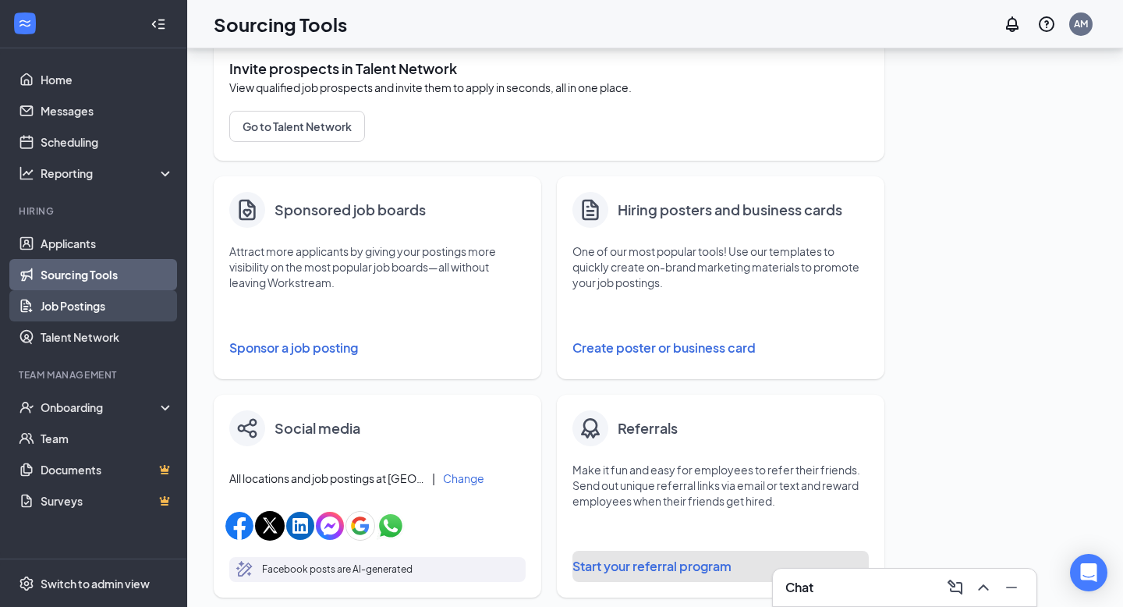
scroll to position [143, 0]
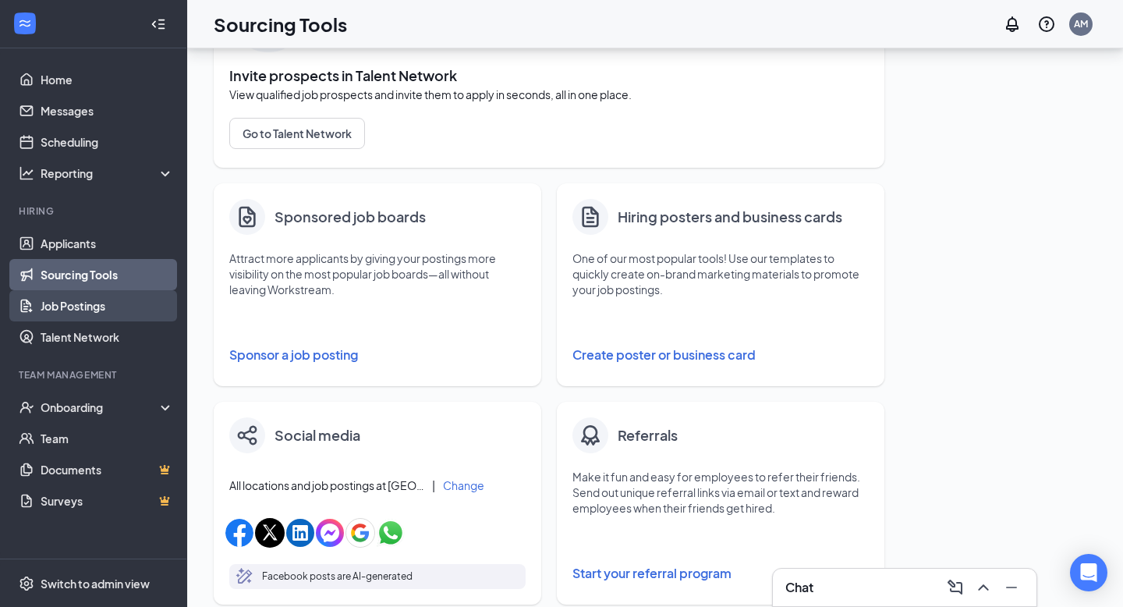
click at [113, 312] on link "Job Postings" at bounding box center [107, 305] width 133 height 31
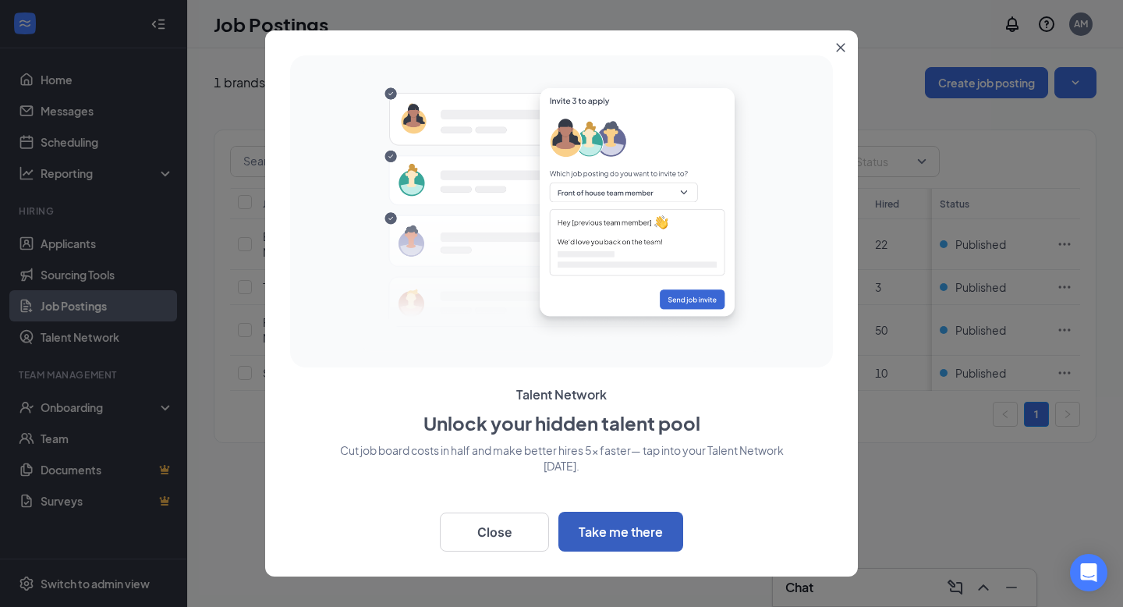
click at [640, 534] on button "Take me there" at bounding box center [620, 532] width 125 height 40
